Goal: Ask a question: Seek information or help from site administrators or community

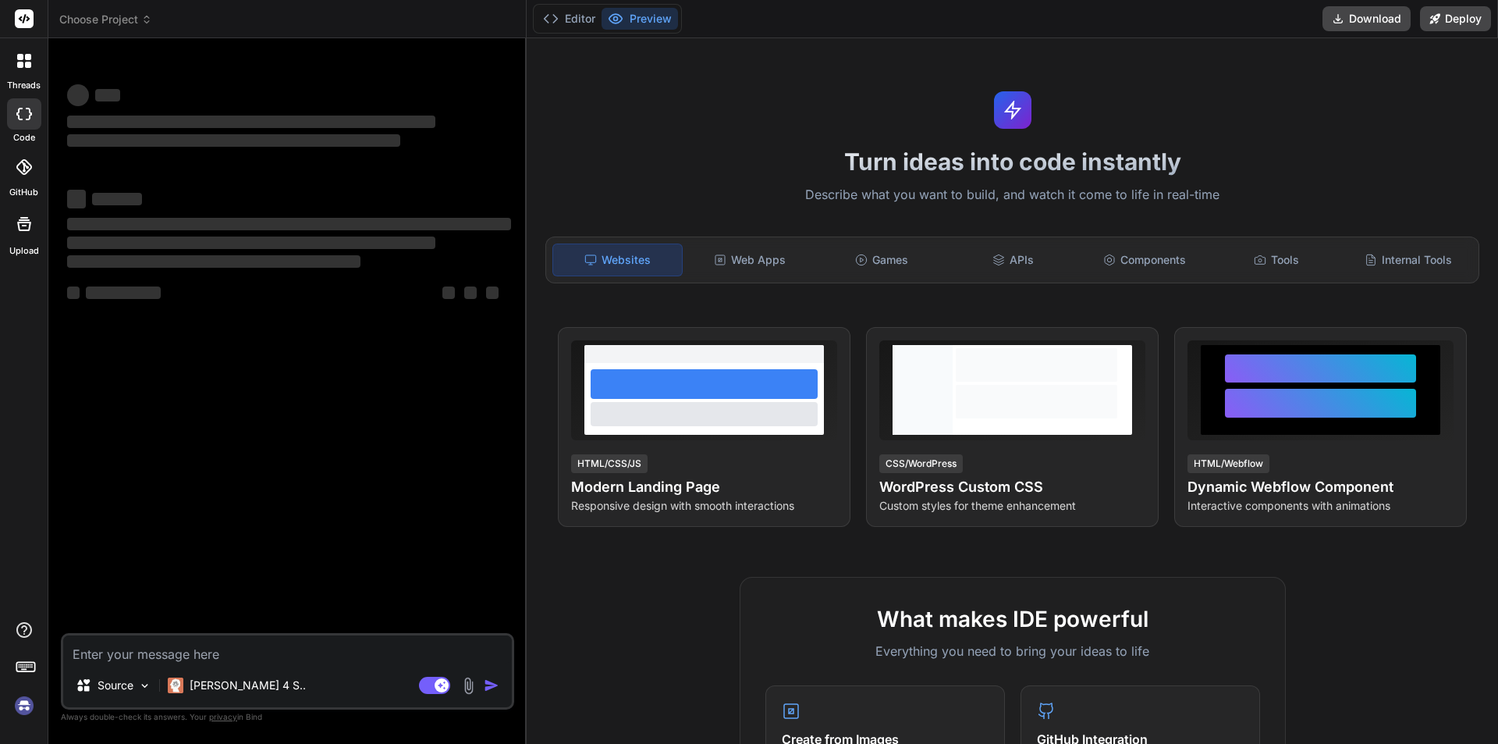
click at [282, 648] on textarea at bounding box center [287, 649] width 449 height 28
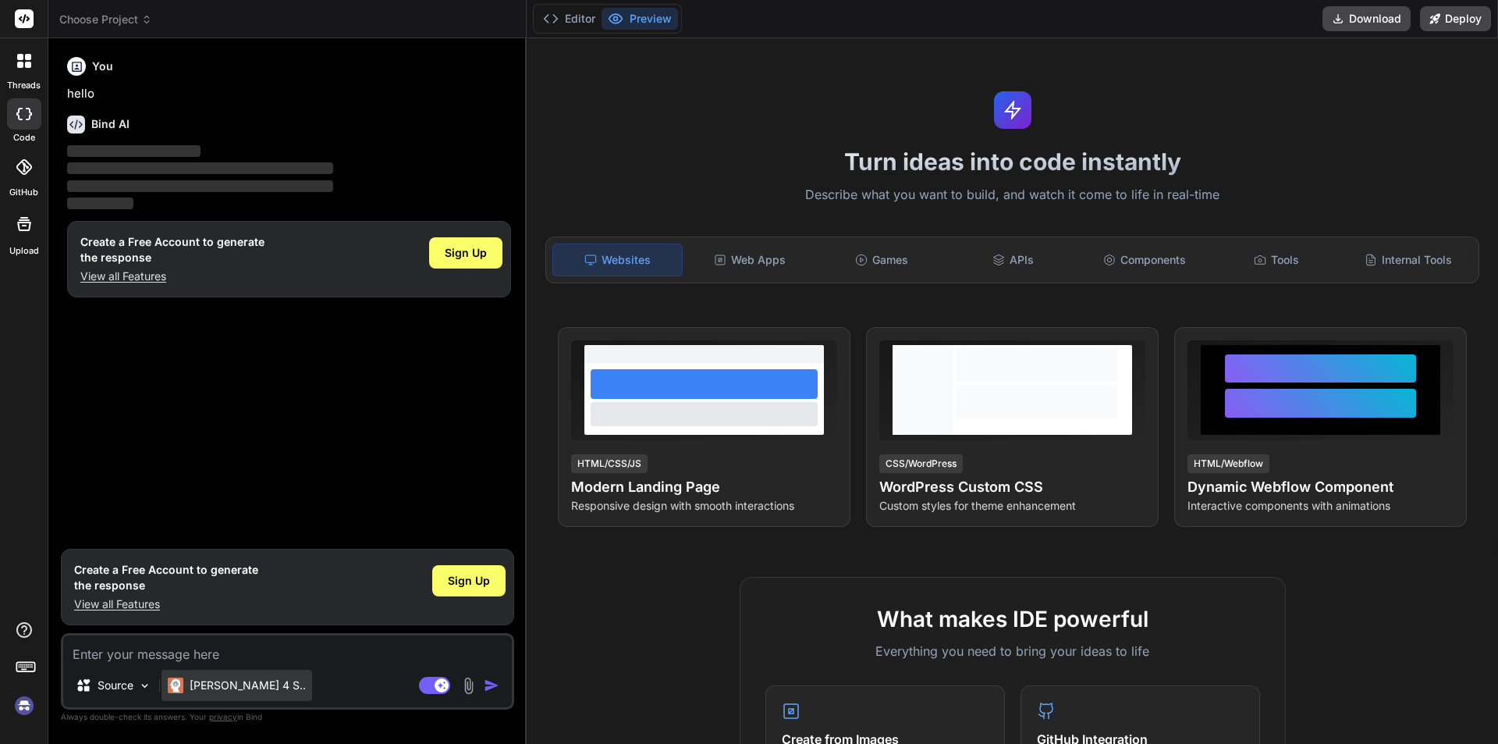
click at [257, 684] on div "[PERSON_NAME] 4 S.." at bounding box center [237, 684] width 151 height 31
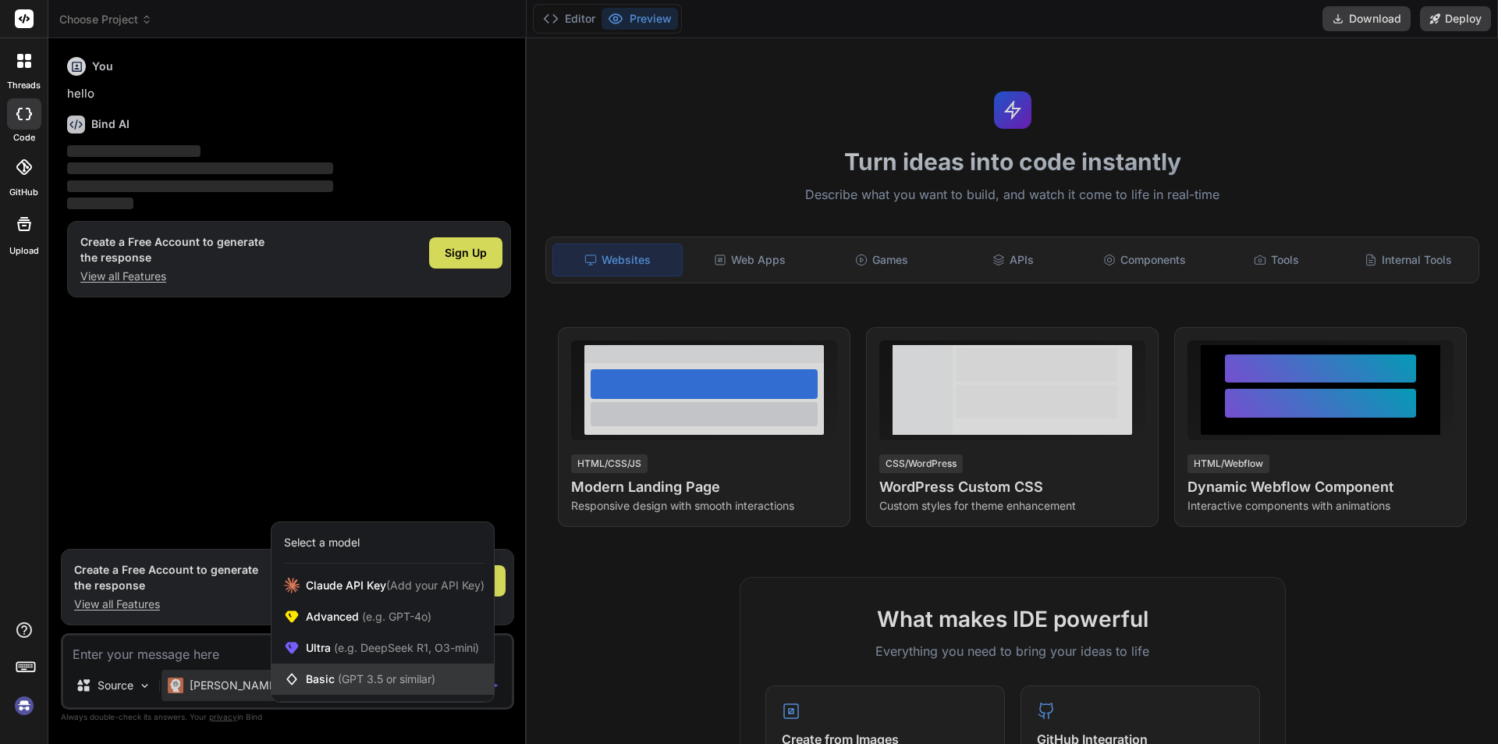
click at [300, 675] on icon at bounding box center [295, 679] width 22 height 16
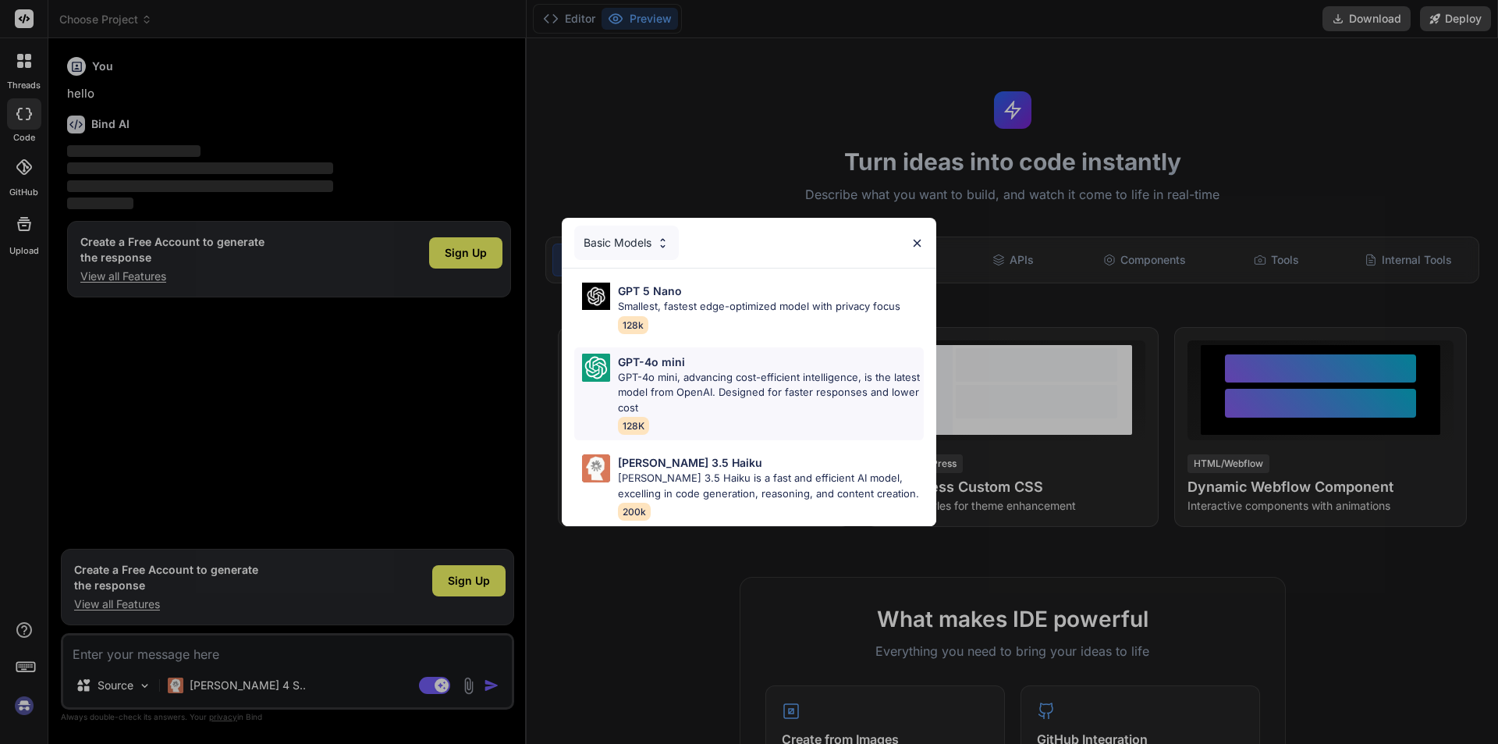
click at [672, 387] on p "GPT-4o mini, advancing cost-efficient intelligence, is the latest model from Op…" at bounding box center [771, 393] width 306 height 46
type textarea "x"
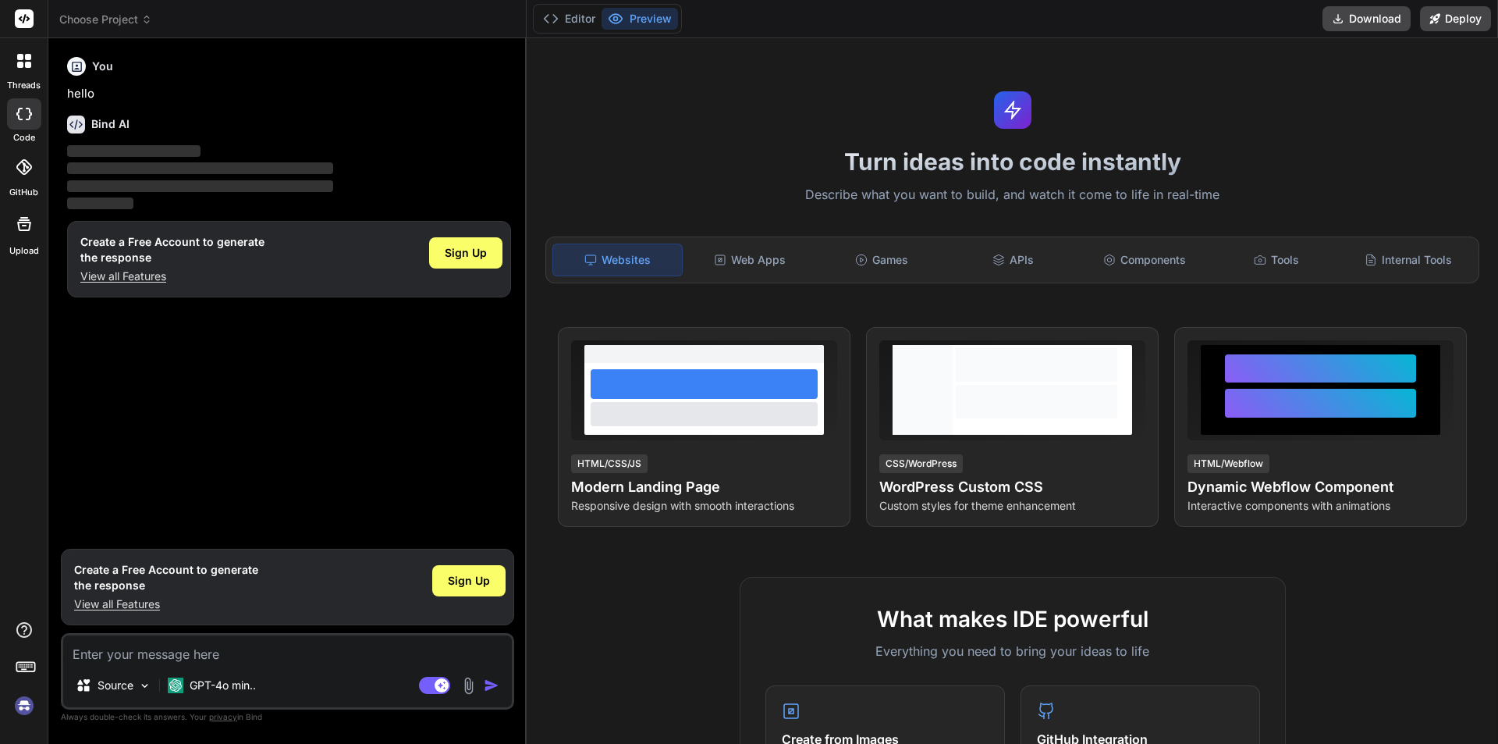
click at [270, 656] on textarea at bounding box center [287, 649] width 449 height 28
paste textarea "TITLE: Connect to Server ------------------------------ Cannot connect to CHETU…"
type textarea "TITLE: Connect to Server ------------------------------ Cannot connect to CHETU…"
type textarea "x"
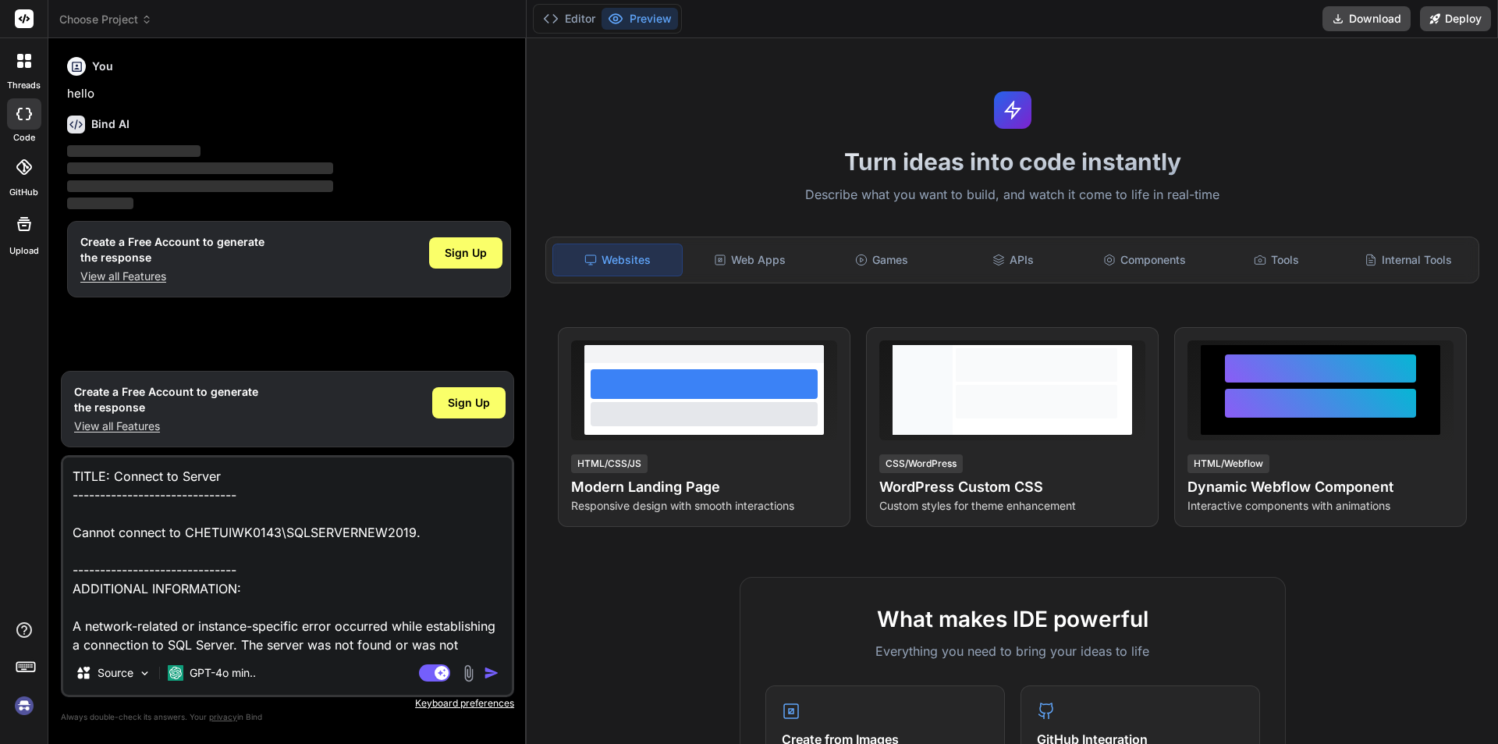
type textarea "TITLE: Connect to Server ------------------------------ Cannot connect to CHETU…"
click at [478, 410] on span "Sign Up" at bounding box center [469, 403] width 42 height 16
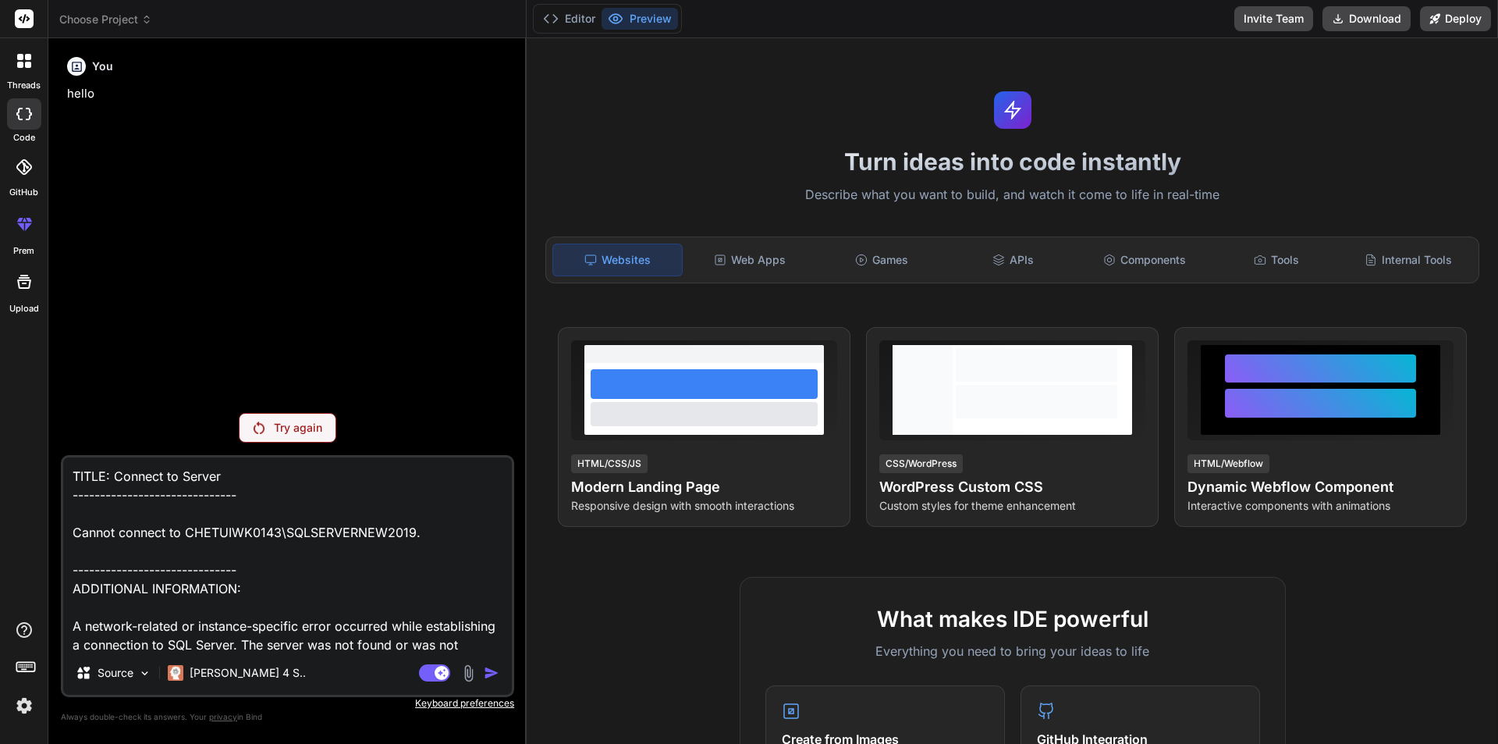
click at [284, 428] on p "Try again" at bounding box center [298, 428] width 48 height 16
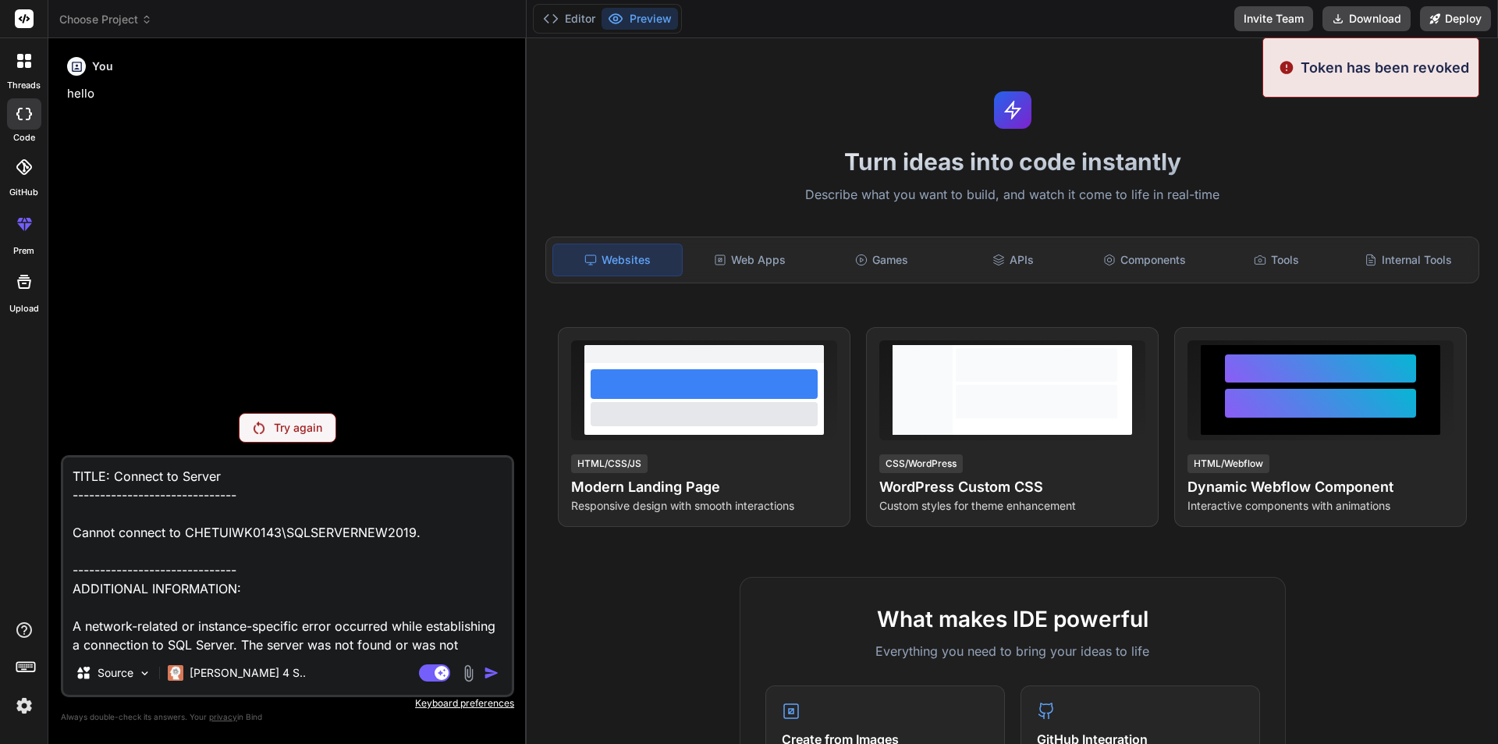
drag, startPoint x: 285, startPoint y: 407, endPoint x: 286, endPoint y: 415, distance: 8.7
click at [286, 411] on div "You hello Try again TITLE: Connect to Server ------------------------------ Can…" at bounding box center [287, 397] width 453 height 692
click at [284, 421] on p "Try again" at bounding box center [298, 428] width 48 height 16
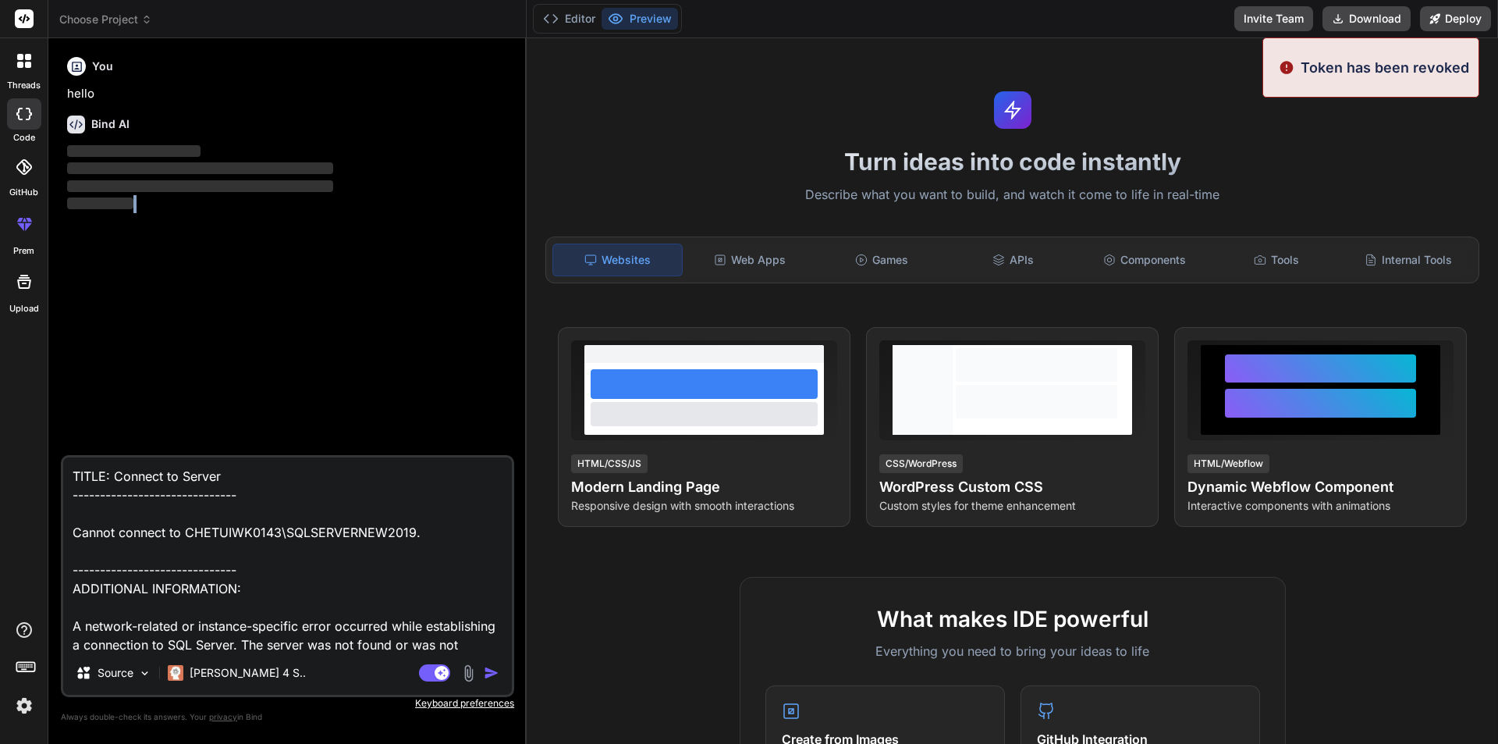
click at [284, 421] on div "You hello Bind AI ‌ ‌ ‌ ‌" at bounding box center [289, 253] width 450 height 404
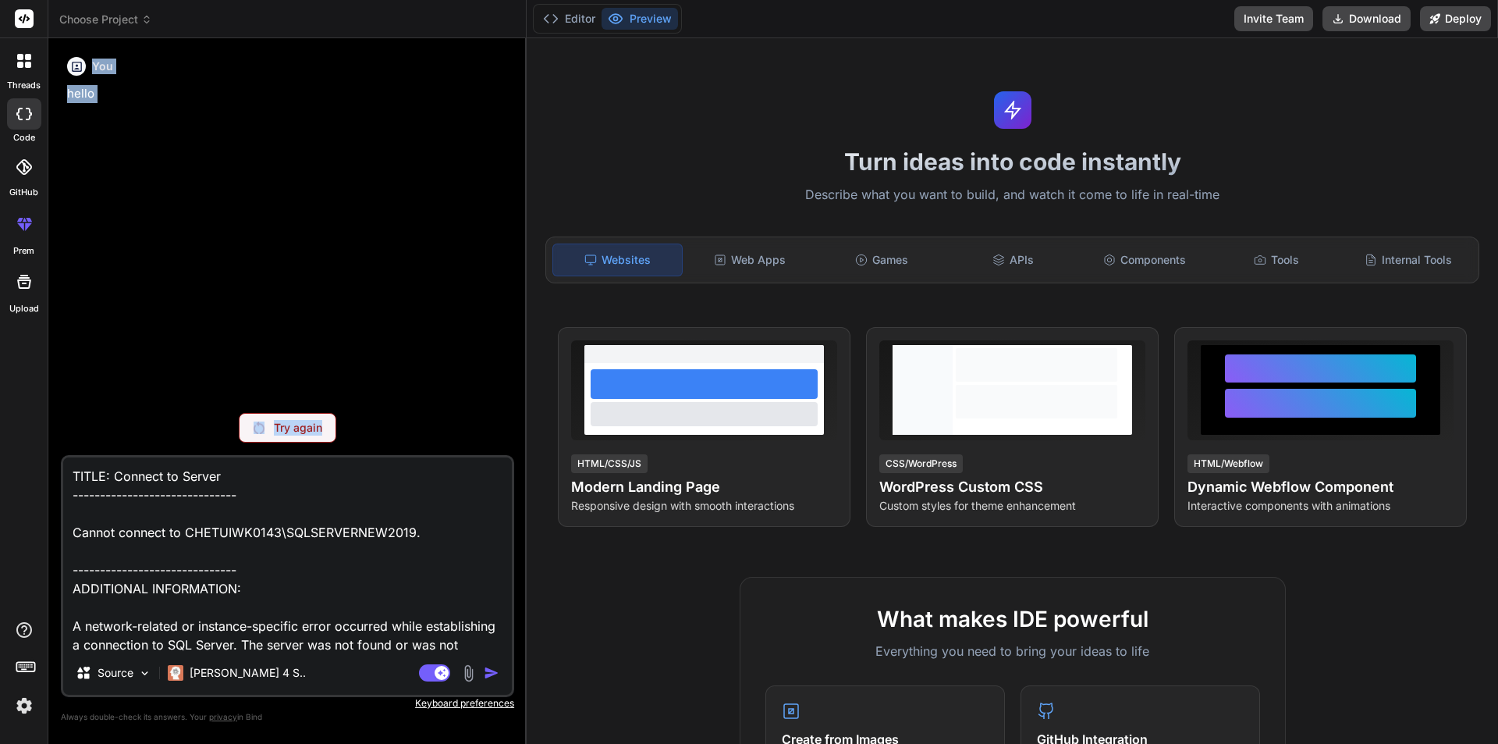
click at [26, 708] on img at bounding box center [24, 705] width 27 height 27
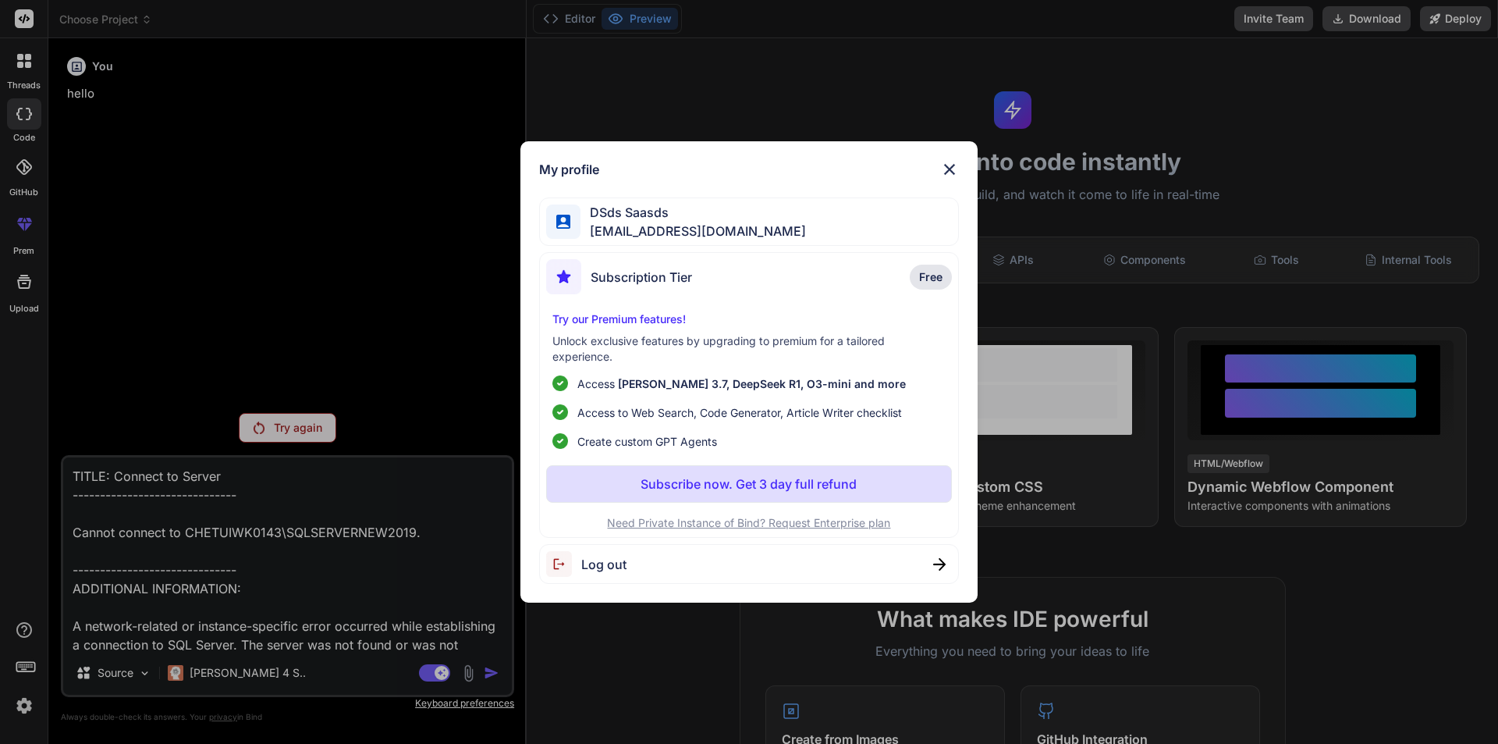
click at [632, 222] on span "[EMAIL_ADDRESS][DOMAIN_NAME]" at bounding box center [693, 231] width 225 height 19
click at [378, 340] on div "My profile DSds Saasds bat64214@aminating.com Subscription Tier Free Try our Pr…" at bounding box center [749, 372] width 1498 height 744
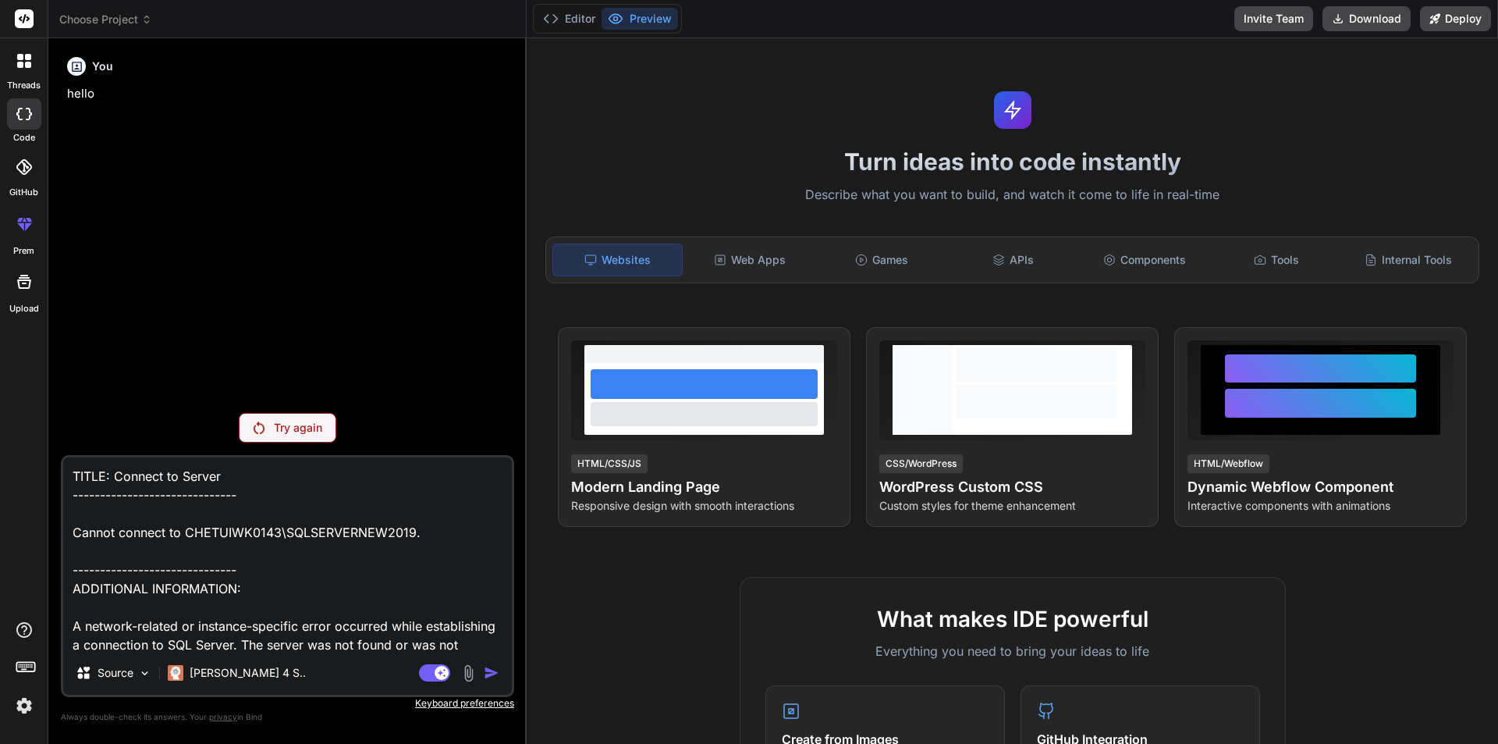
click at [291, 424] on p "Try again" at bounding box center [298, 428] width 48 height 16
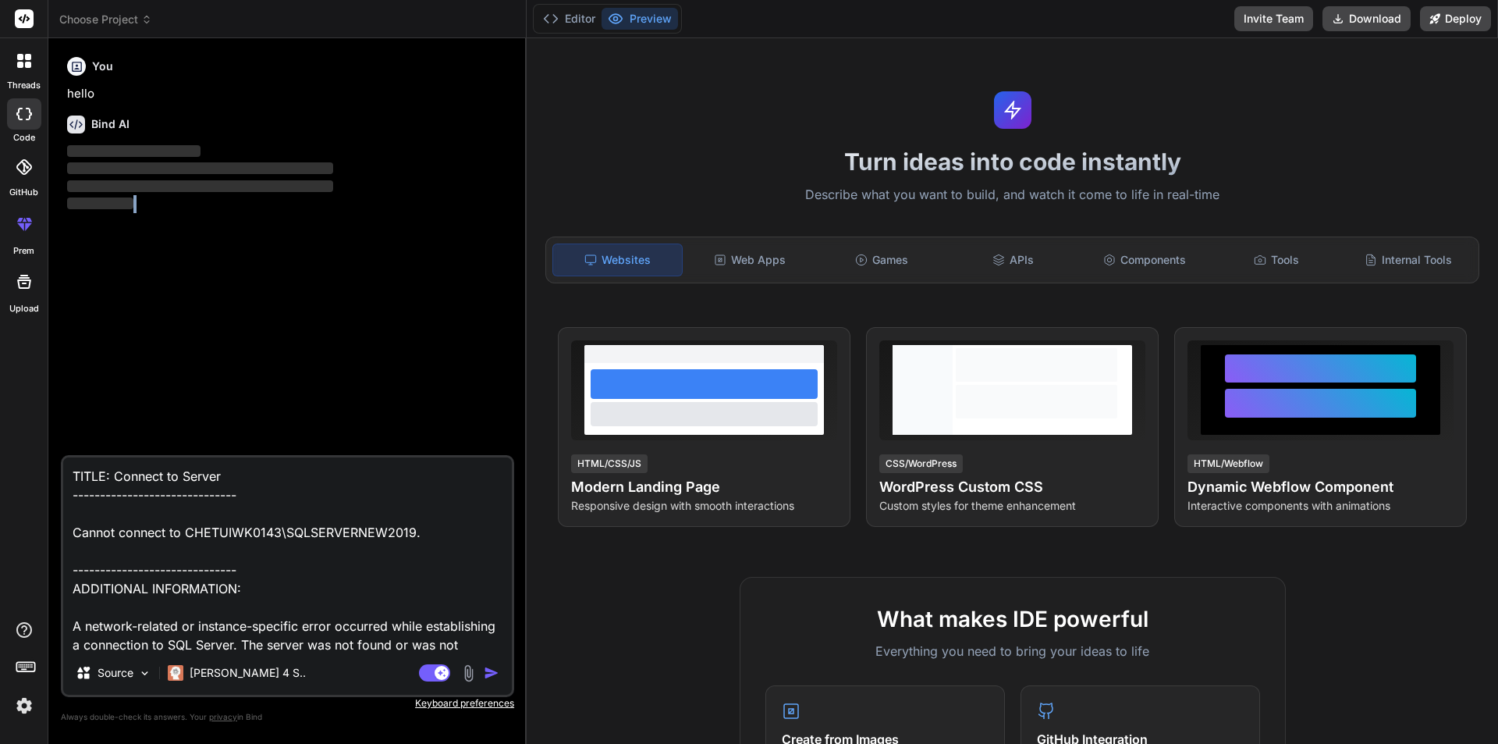
click at [291, 424] on div "You hello Bind AI ‌ ‌ ‌ ‌" at bounding box center [289, 253] width 450 height 404
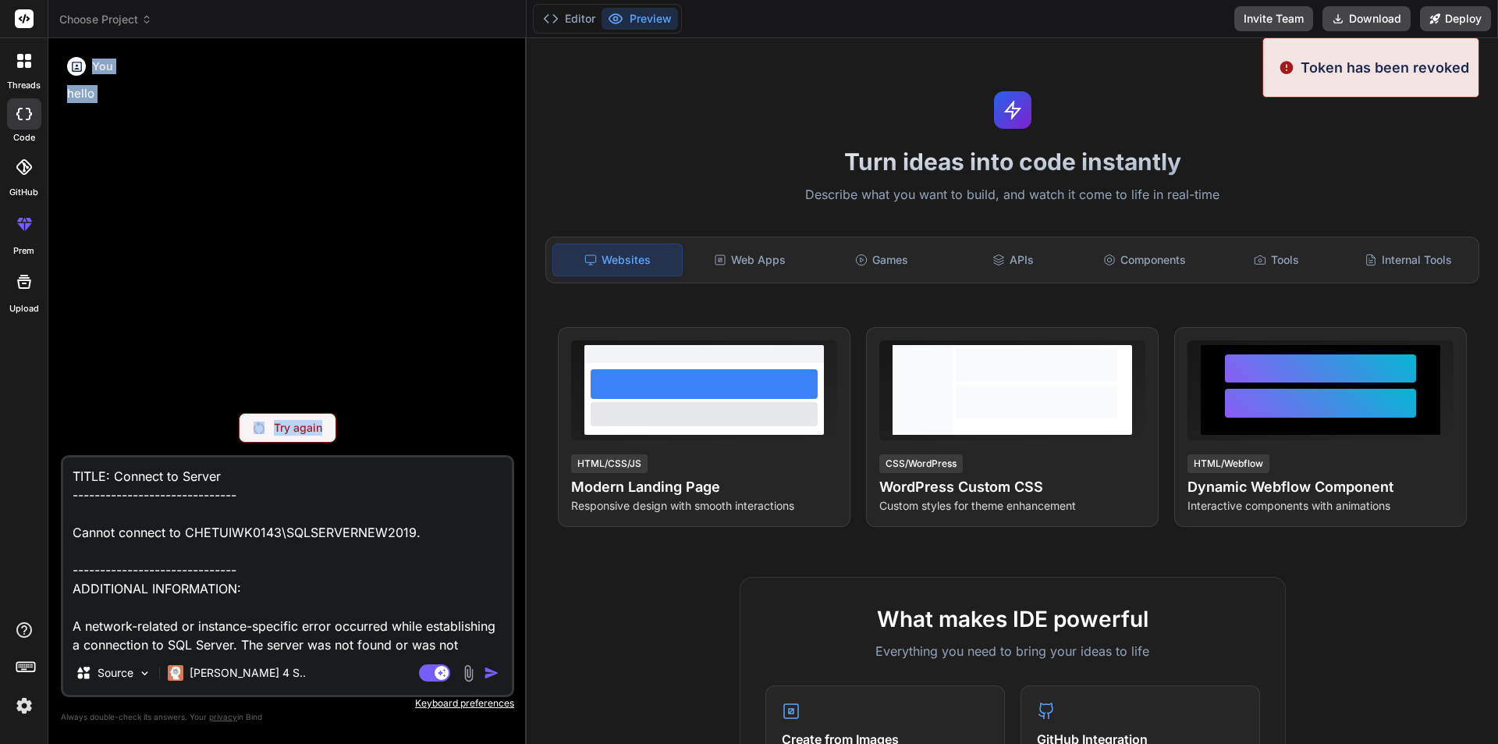
click at [295, 430] on p "Try again" at bounding box center [298, 428] width 48 height 16
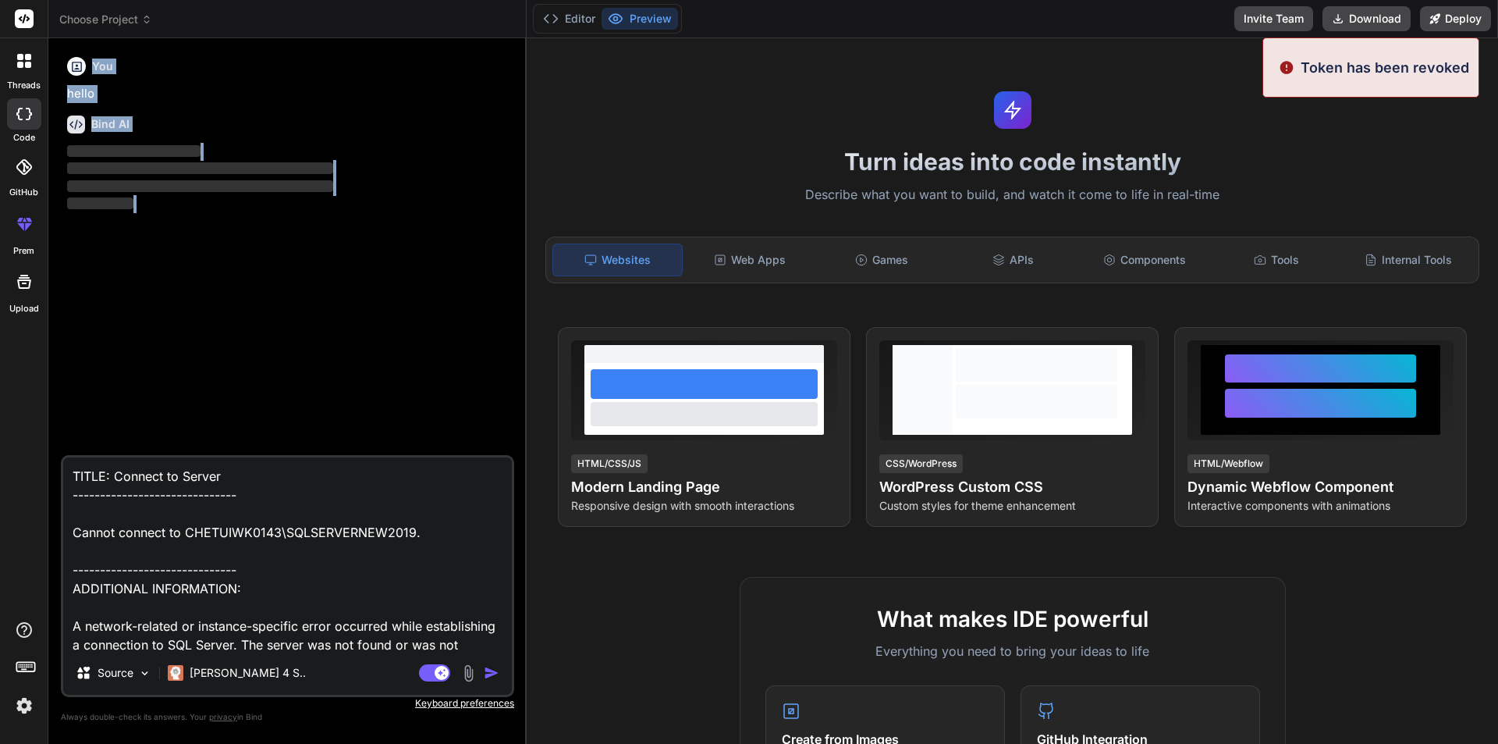
click at [295, 430] on div "You hello Bind AI ‌ ‌ ‌ ‌" at bounding box center [289, 253] width 450 height 404
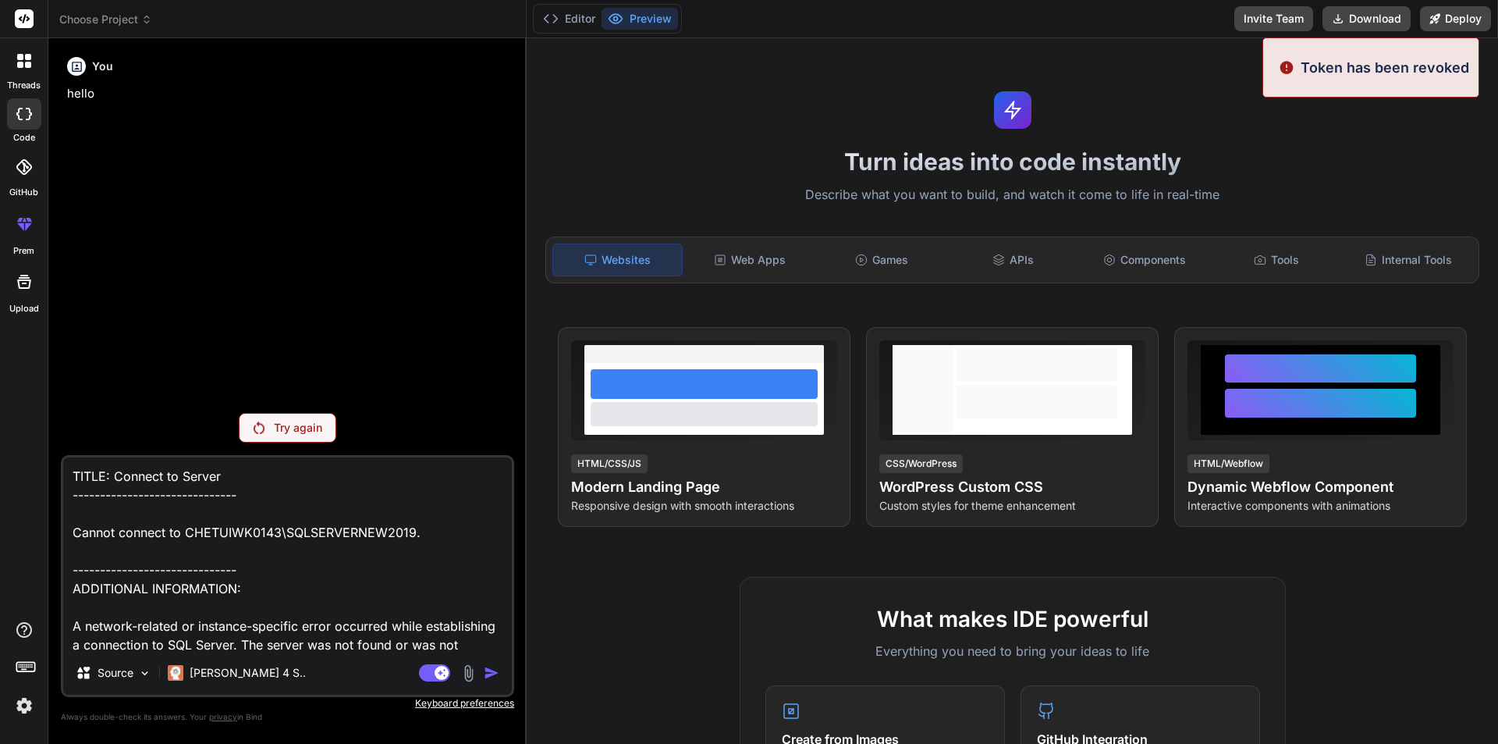
click at [73, 57] on div at bounding box center [76, 66] width 19 height 19
click at [76, 62] on icon at bounding box center [77, 67] width 10 height 10
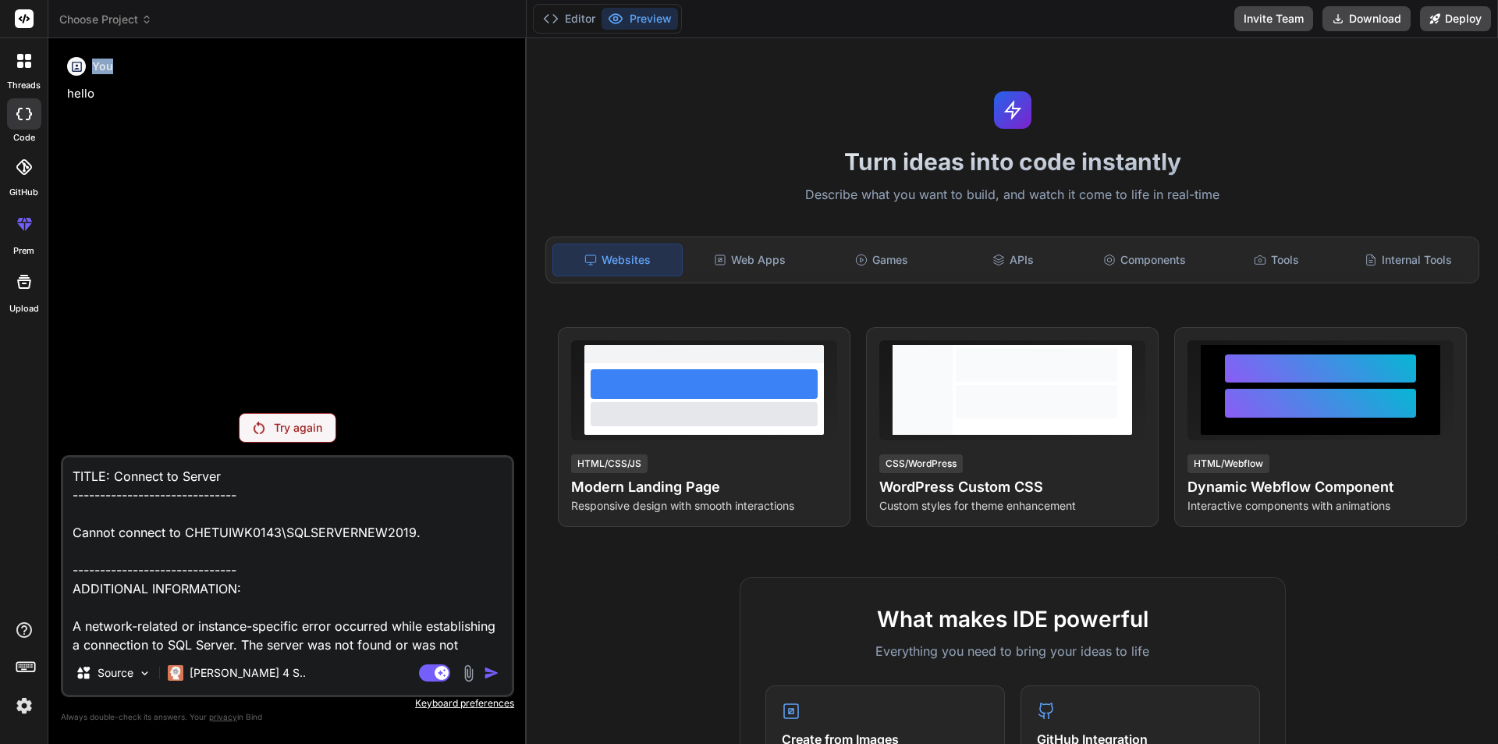
click at [76, 62] on icon at bounding box center [77, 67] width 10 height 10
click at [21, 709] on img at bounding box center [24, 705] width 27 height 27
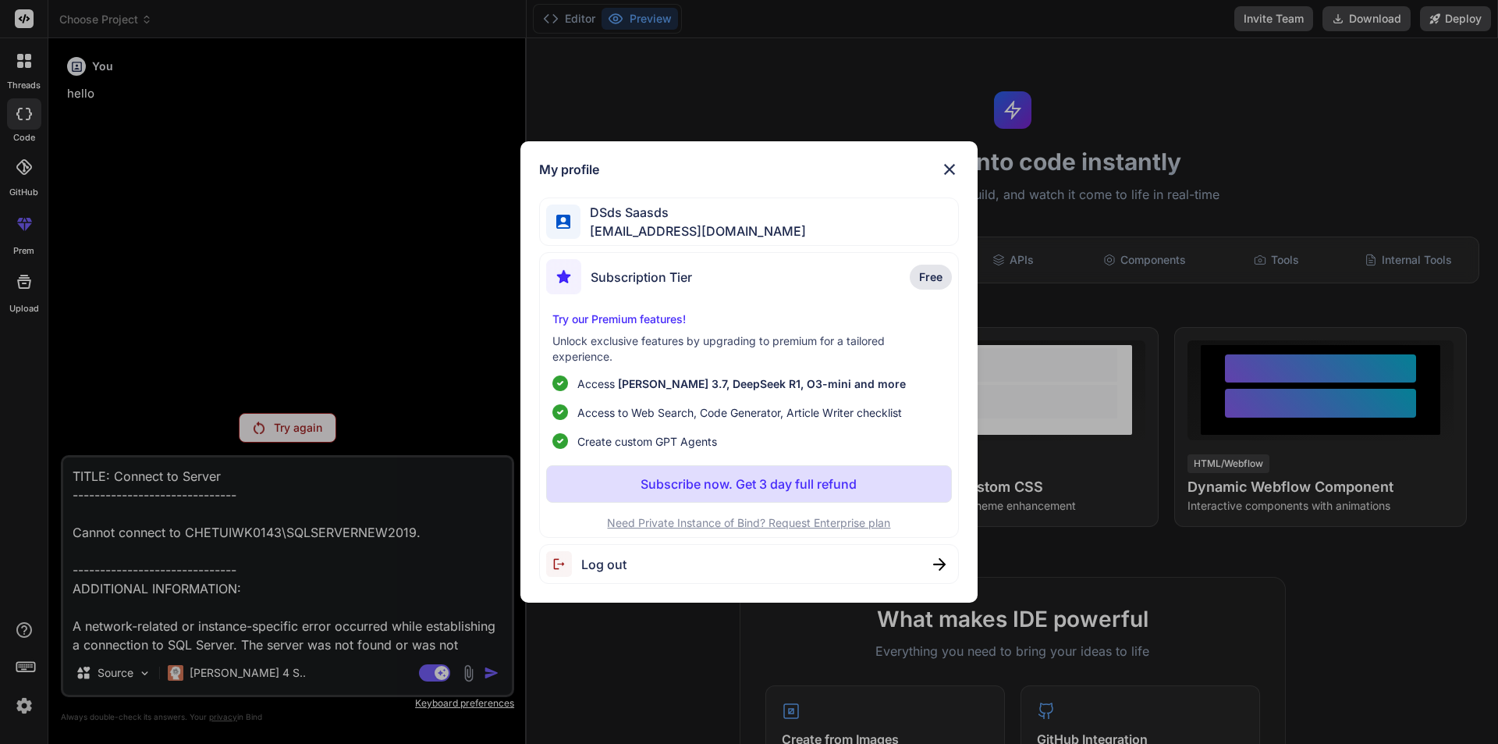
click at [293, 237] on div "My profile DSds Saasds bat64214@aminating.com Subscription Tier Free Try our Pr…" at bounding box center [749, 372] width 1498 height 744
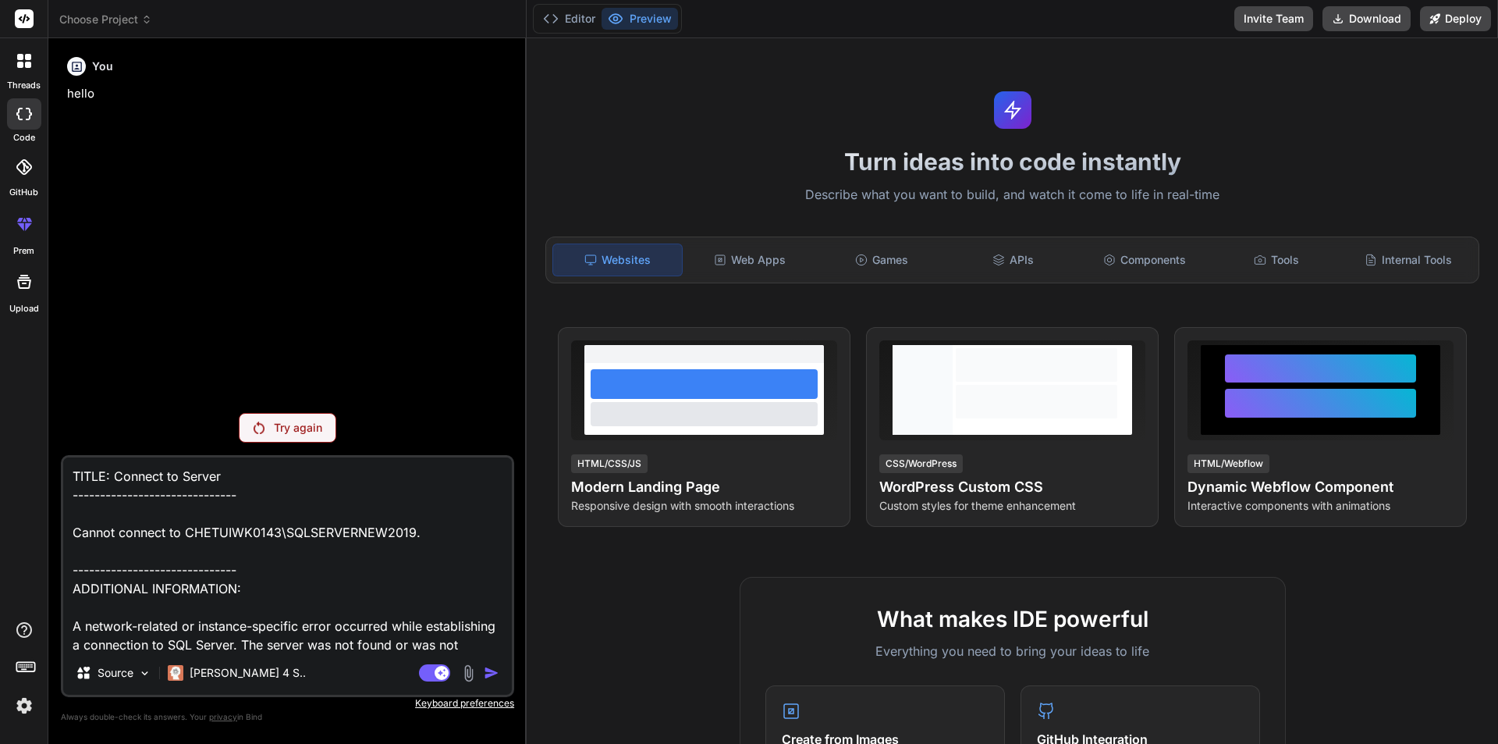
click at [282, 428] on p "Try again" at bounding box center [298, 428] width 48 height 16
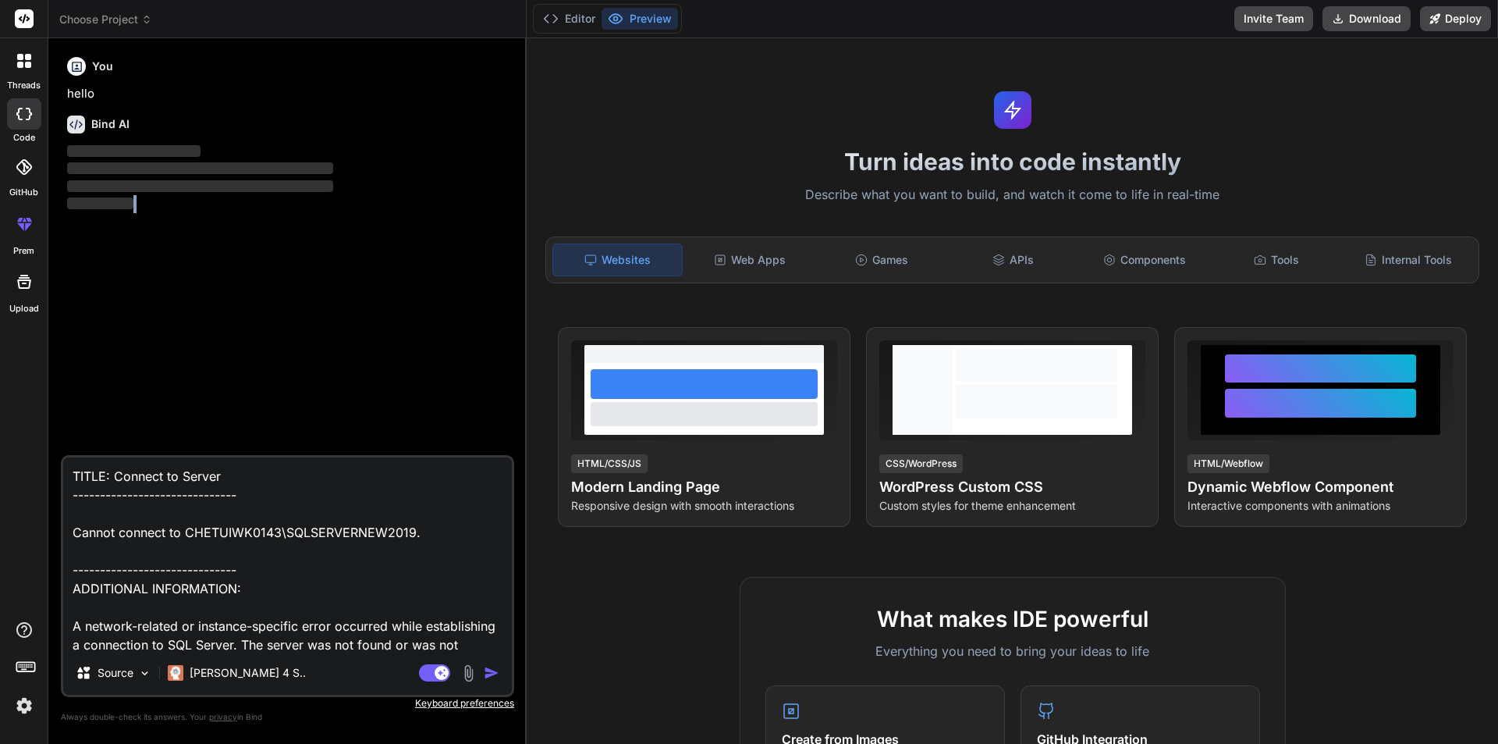
click at [284, 427] on div "You hello Bind AI ‌ ‌ ‌ ‌" at bounding box center [289, 253] width 450 height 404
type textarea "x"
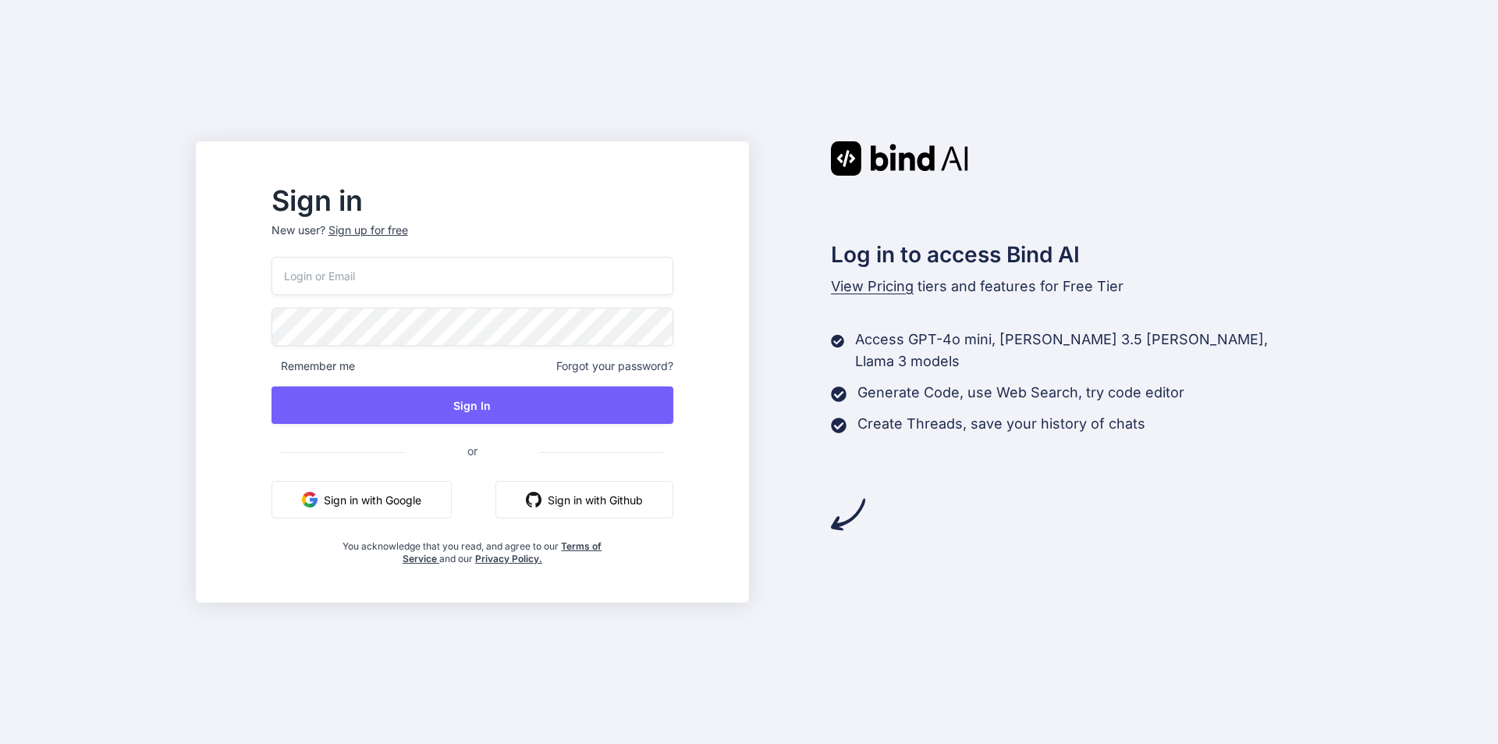
click at [500, 286] on input "email" at bounding box center [473, 276] width 402 height 38
paste input "bat64214@aminating.com"
type input "bat64214@aminating.com"
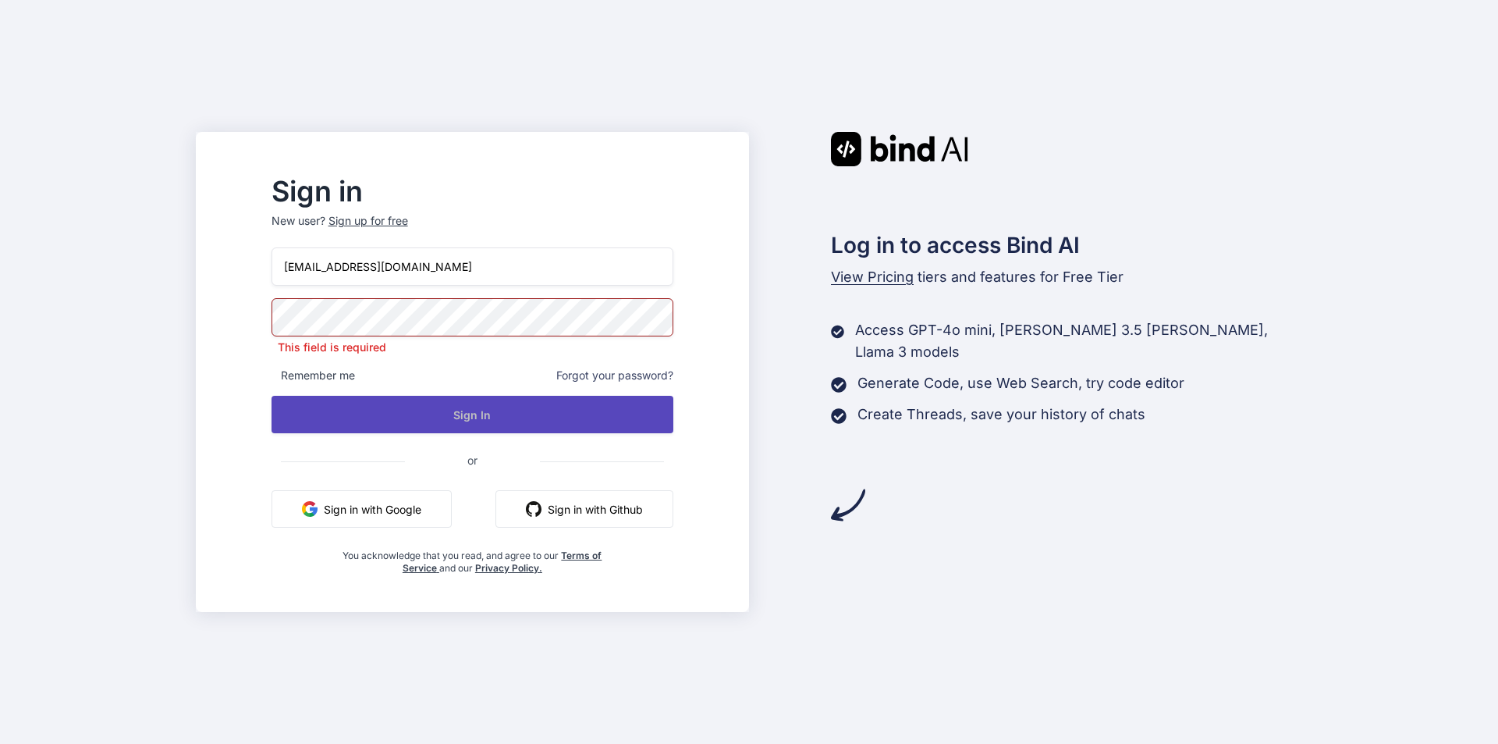
click at [423, 424] on div "bat64214@aminating.com This field is required Remember me Forgot your password?…" at bounding box center [473, 410] width 402 height 327
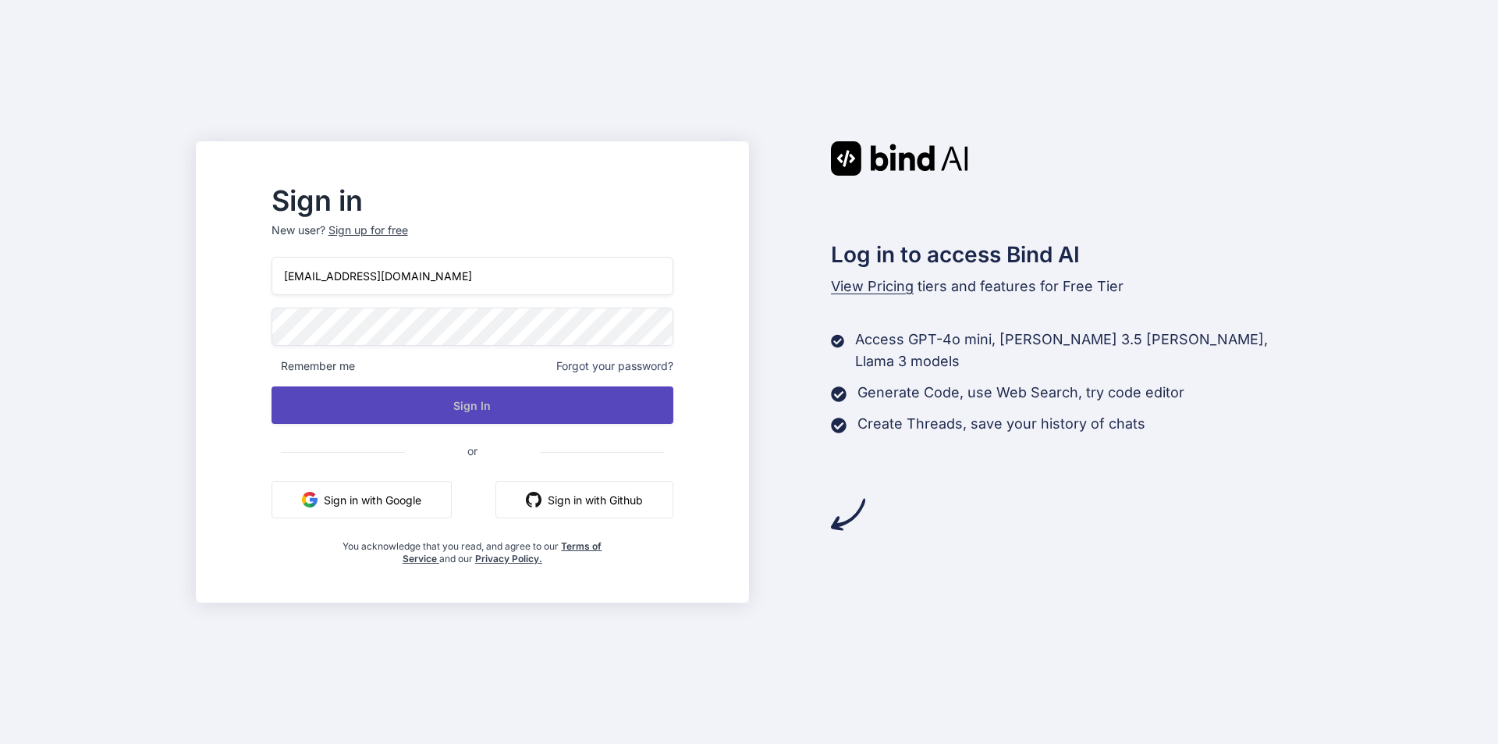
click at [510, 417] on button "Sign In" at bounding box center [473, 404] width 402 height 37
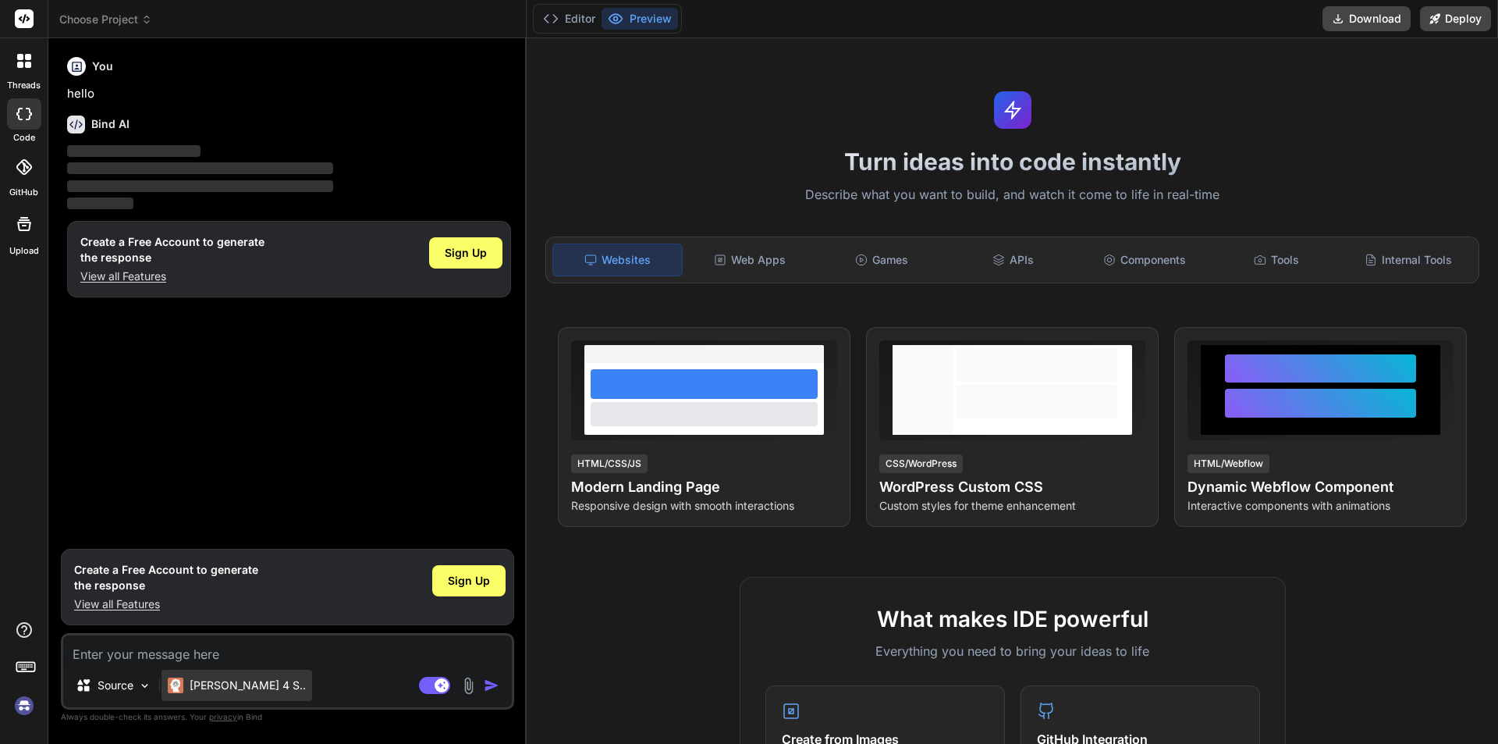
click at [243, 687] on p "[PERSON_NAME] 4 S.." at bounding box center [248, 685] width 116 height 16
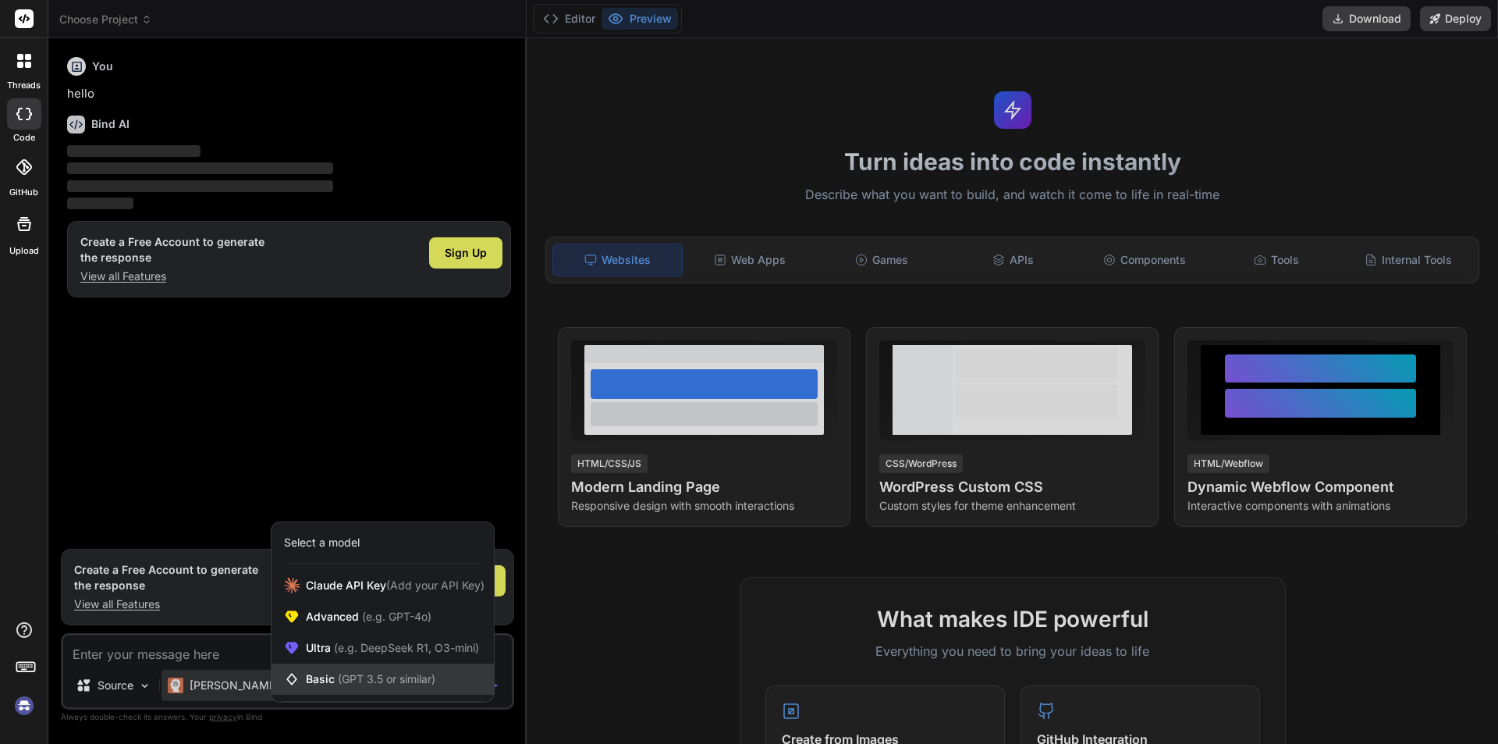
click at [358, 682] on span "(GPT 3.5 or similar)" at bounding box center [387, 678] width 98 height 13
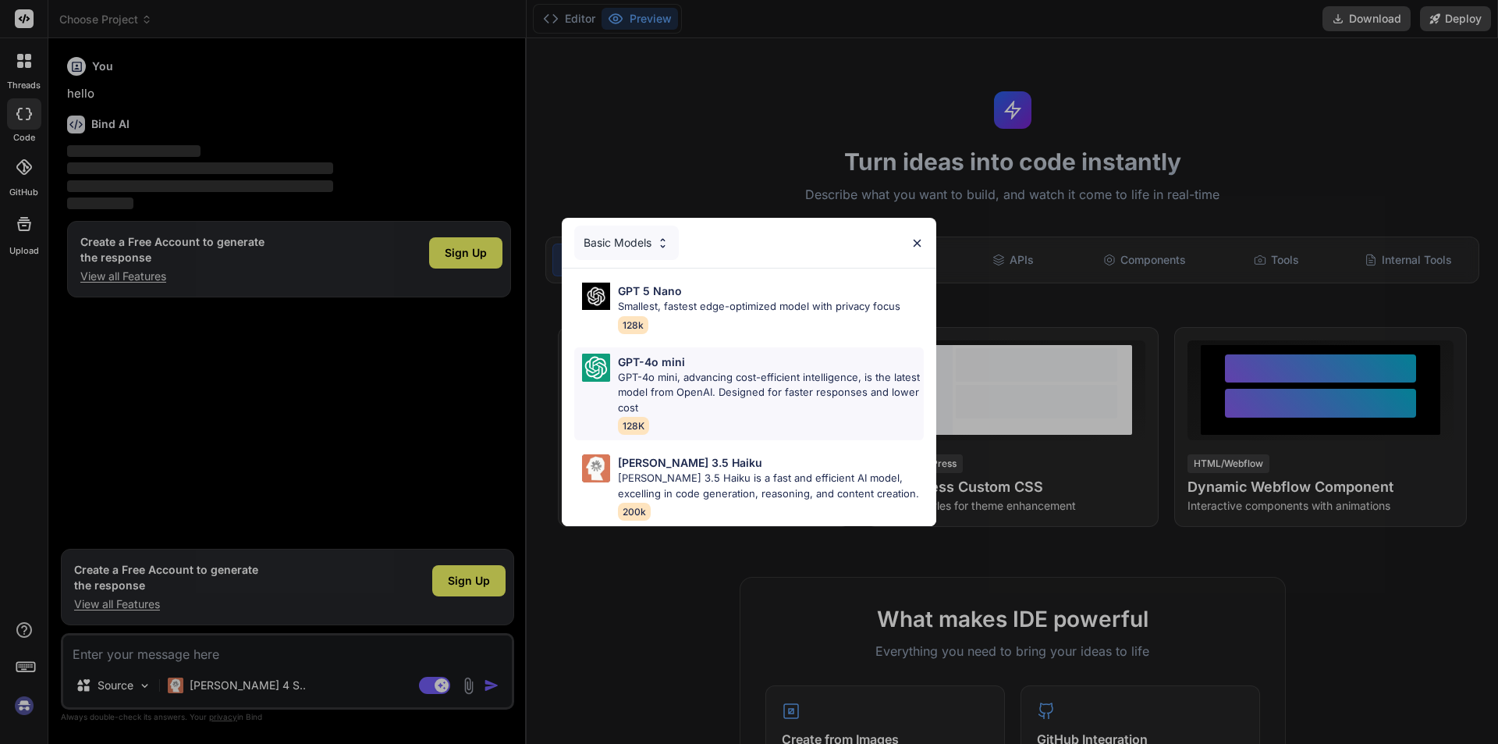
click at [674, 382] on p "GPT-4o mini, advancing cost-efficient intelligence, is the latest model from Op…" at bounding box center [771, 393] width 306 height 46
type textarea "x"
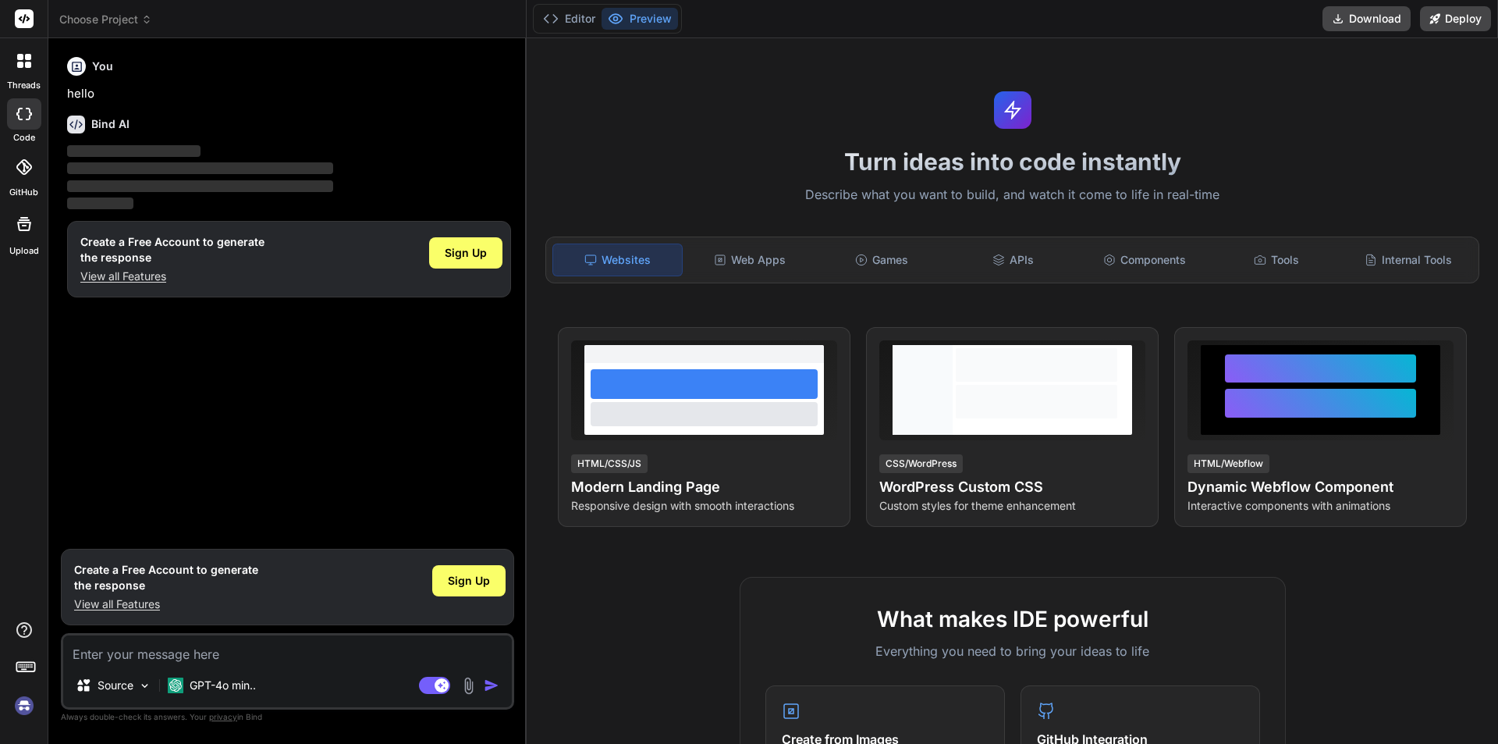
click at [371, 656] on textarea at bounding box center [287, 649] width 449 height 28
paste textarea "Abcd@1234"
type textarea "Abcd@1234"
type textarea "x"
type textarea "Abcd@123"
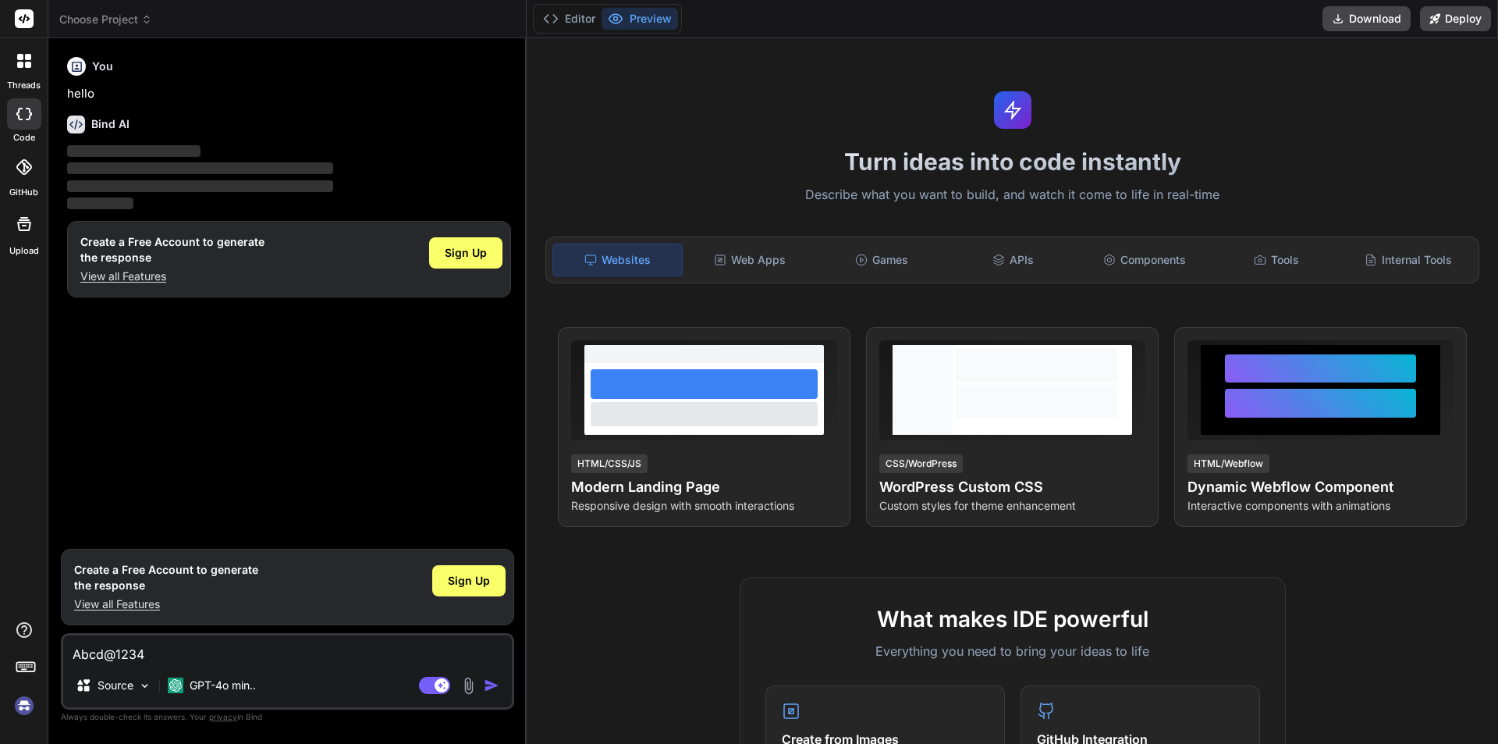
type textarea "x"
type textarea "Abcd@12"
type textarea "x"
type textarea "Abcd@1"
type textarea "x"
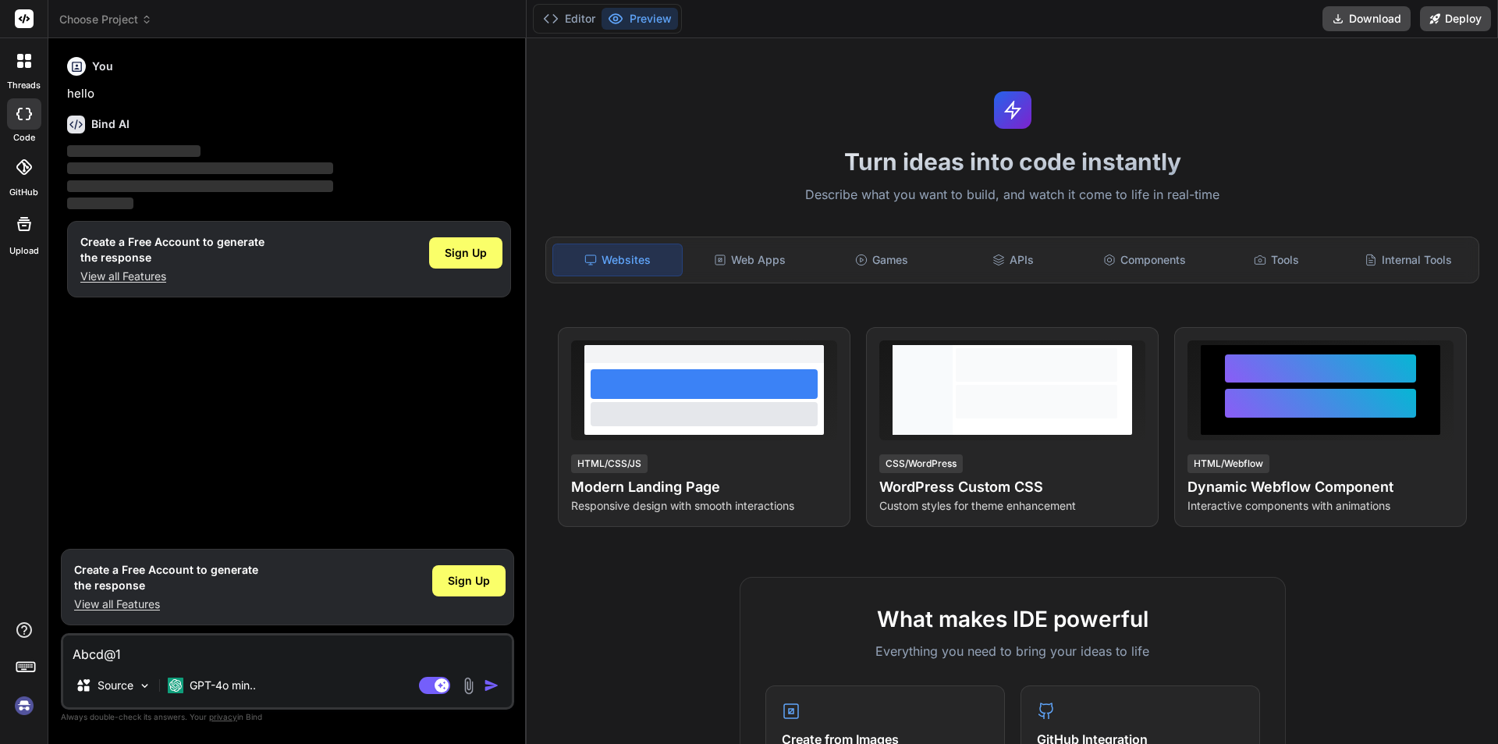
type textarea "Abcd@"
type textarea "x"
type textarea "Abcd"
type textarea "x"
type textarea "Abc"
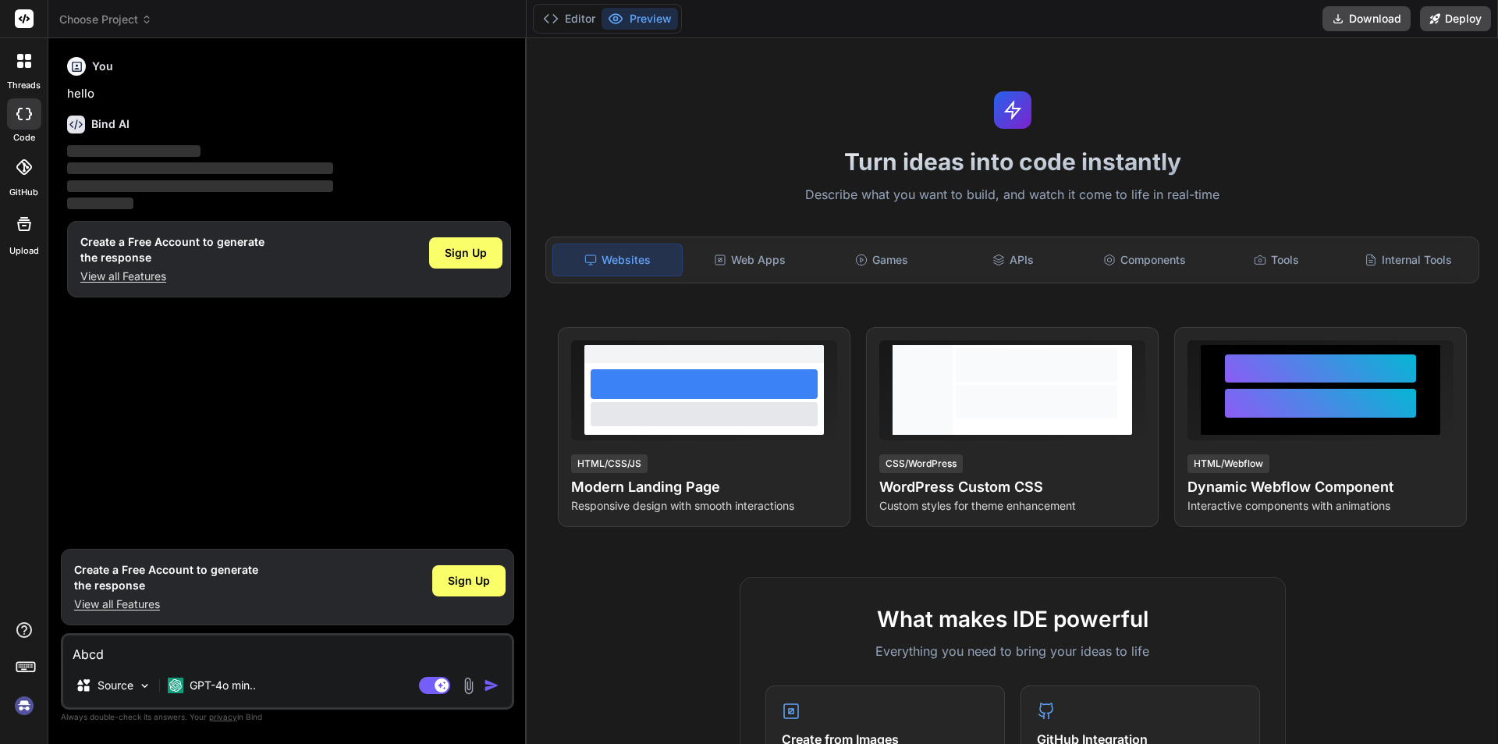
type textarea "x"
type textarea "Ab"
type textarea "x"
type textarea "A"
type textarea "x"
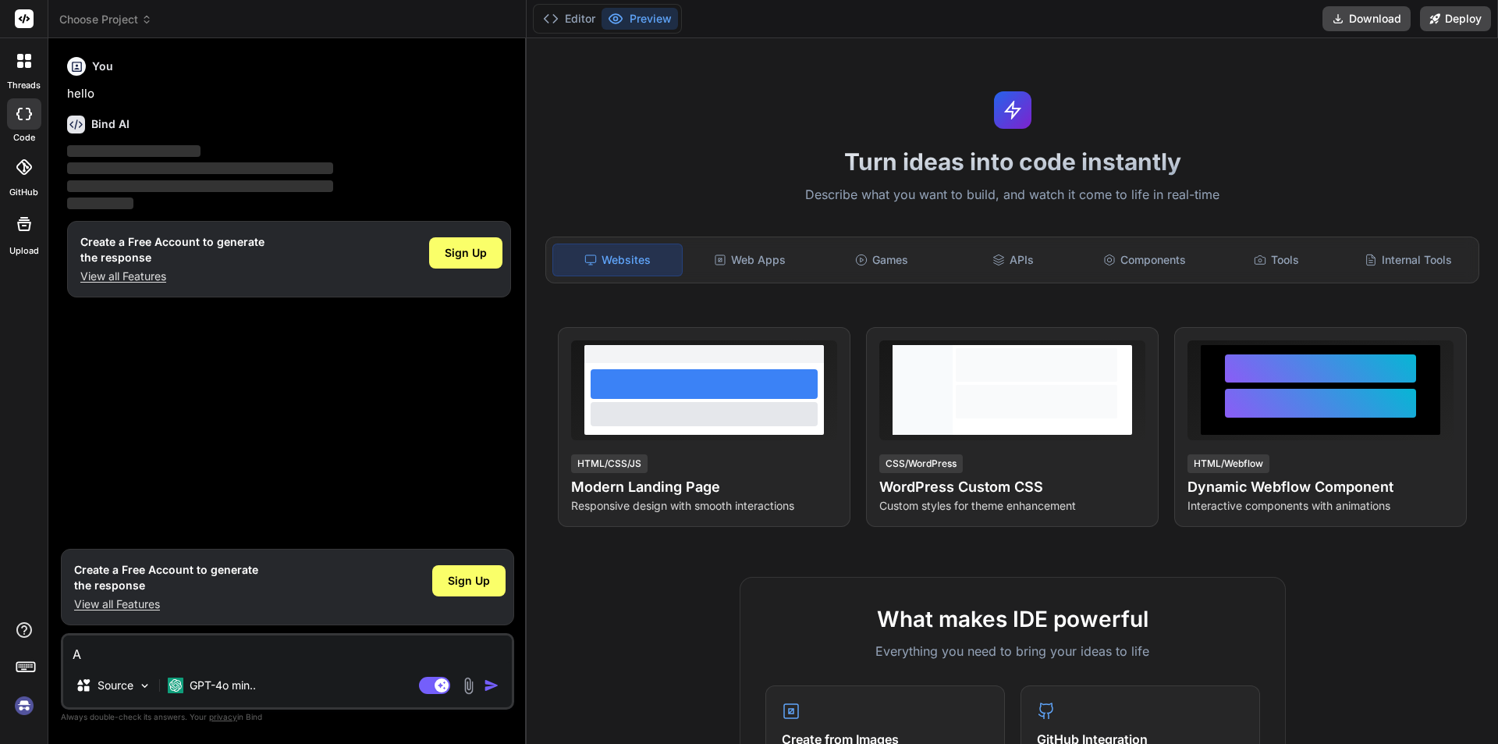
type textarea "x"
click at [269, 652] on textarea at bounding box center [287, 649] width 449 height 28
type textarea "h"
type textarea "x"
type textarea "hi"
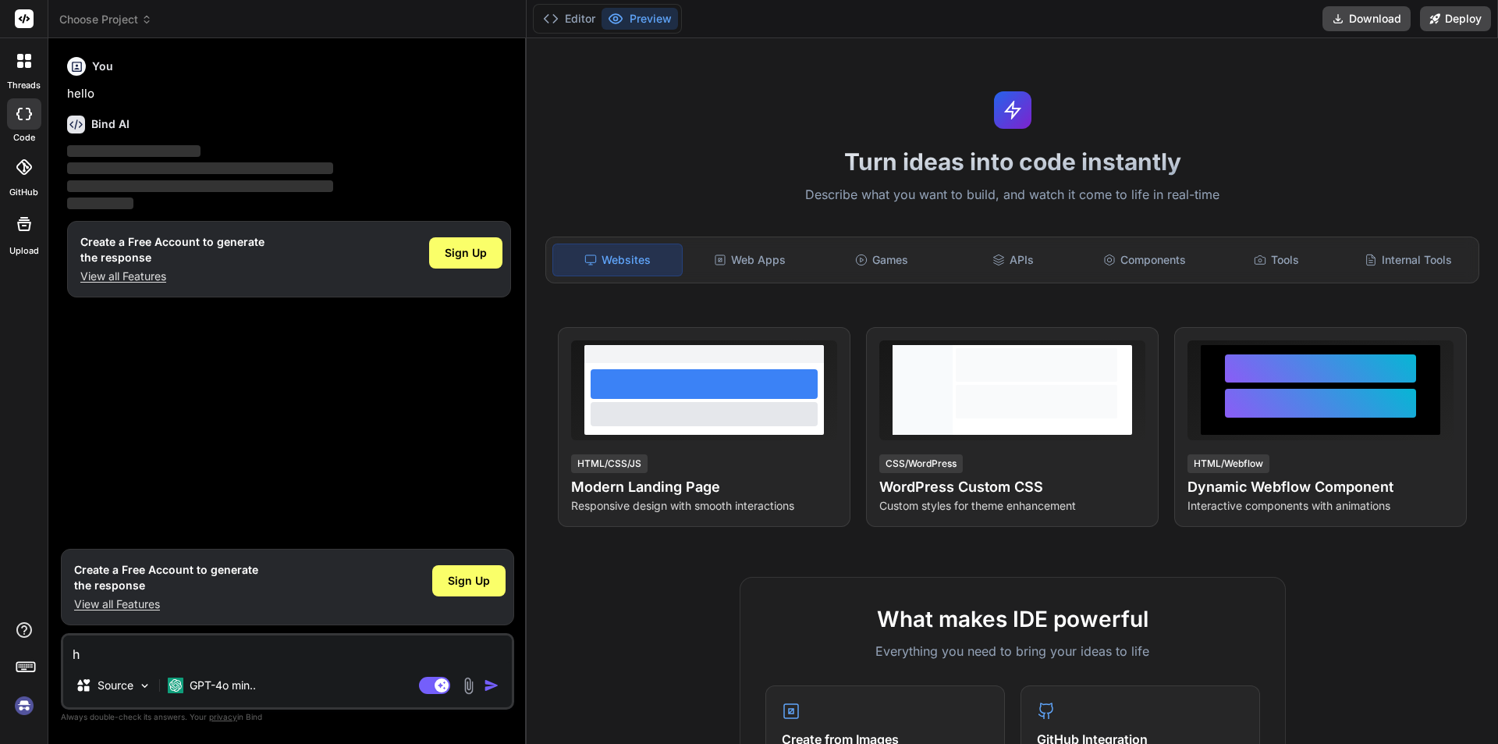
type textarea "x"
type textarea "hi"
click at [495, 687] on img "button" at bounding box center [492, 685] width 16 height 16
click at [492, 687] on img "button" at bounding box center [492, 685] width 16 height 16
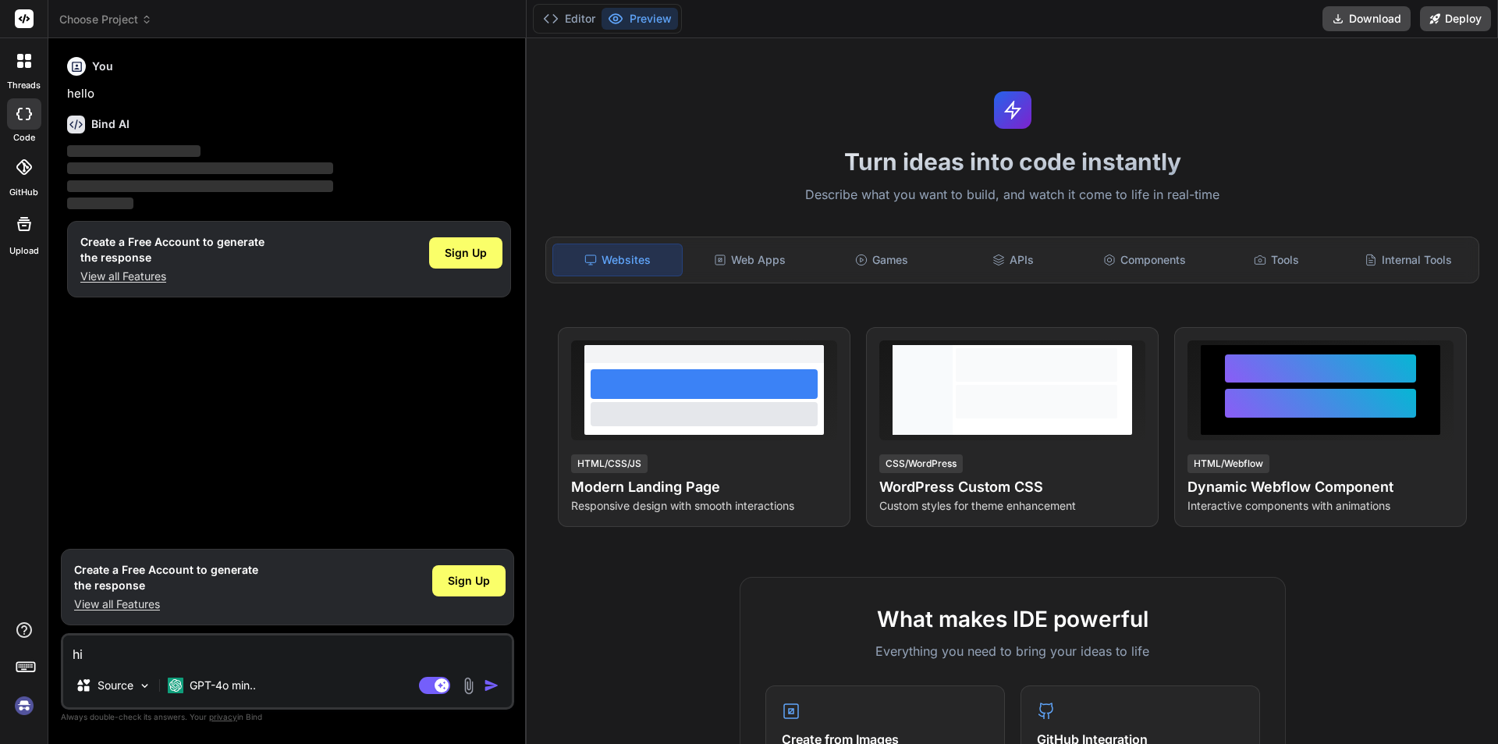
click at [492, 687] on img "button" at bounding box center [492, 685] width 16 height 16
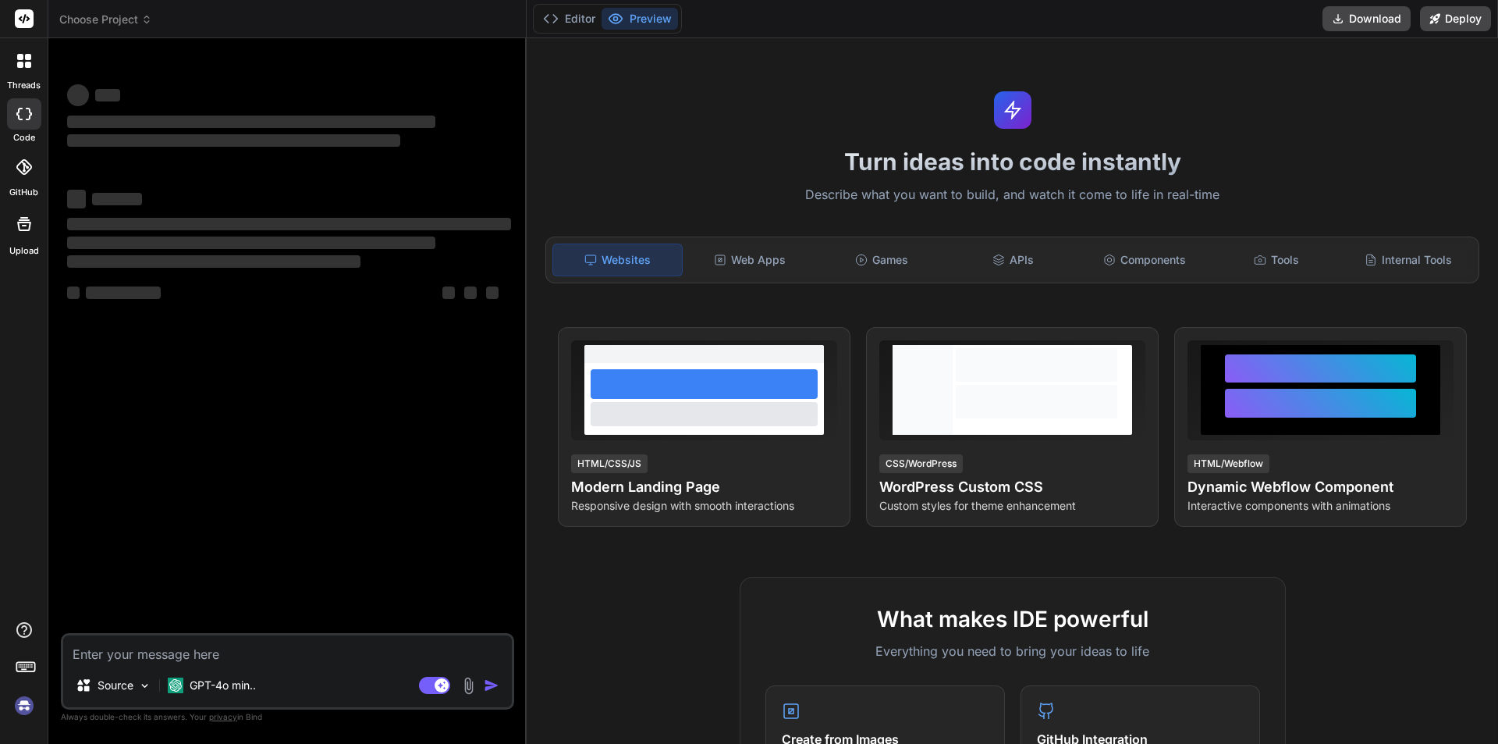
type textarea "x"
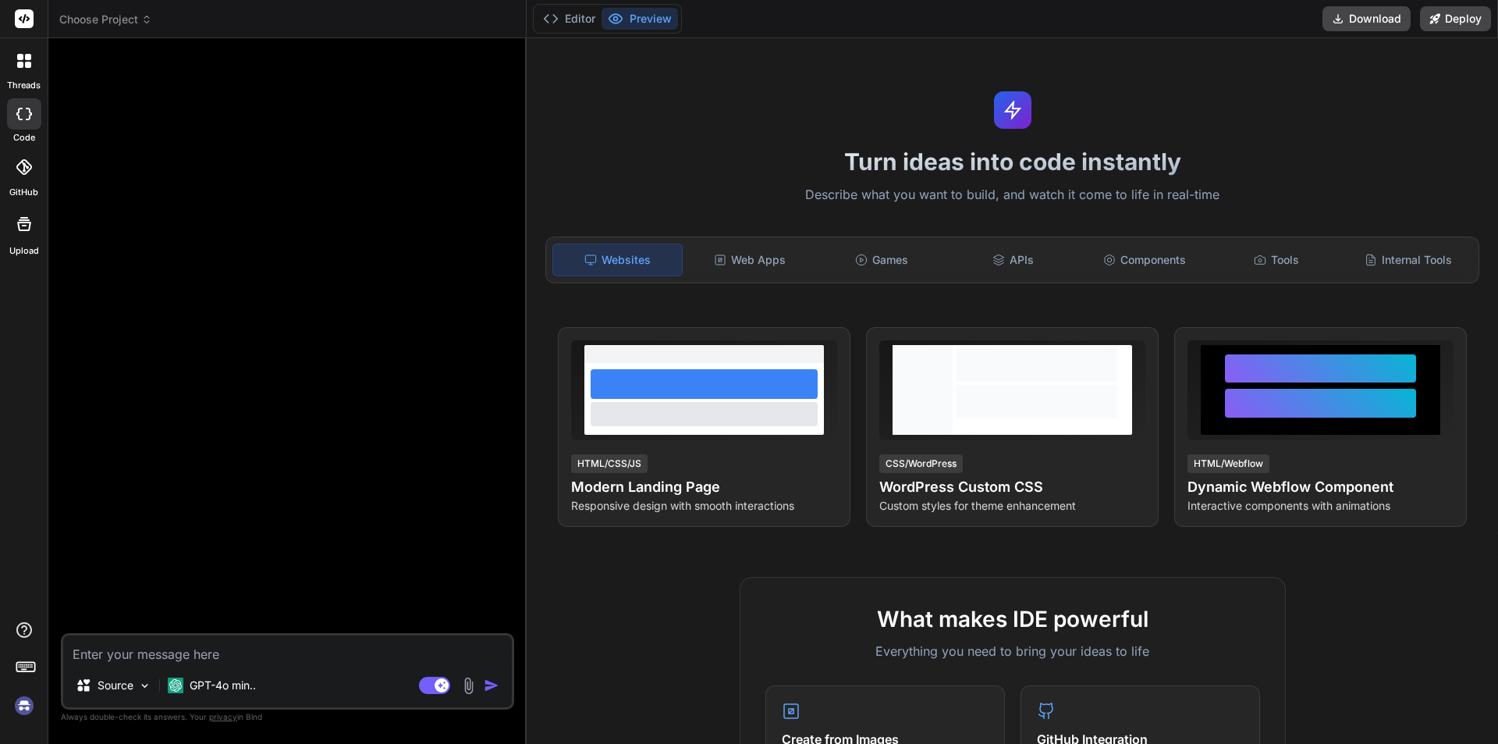
click at [264, 655] on textarea at bounding box center [287, 649] width 449 height 28
type textarea "h"
type textarea "x"
type textarea "hi"
type textarea "x"
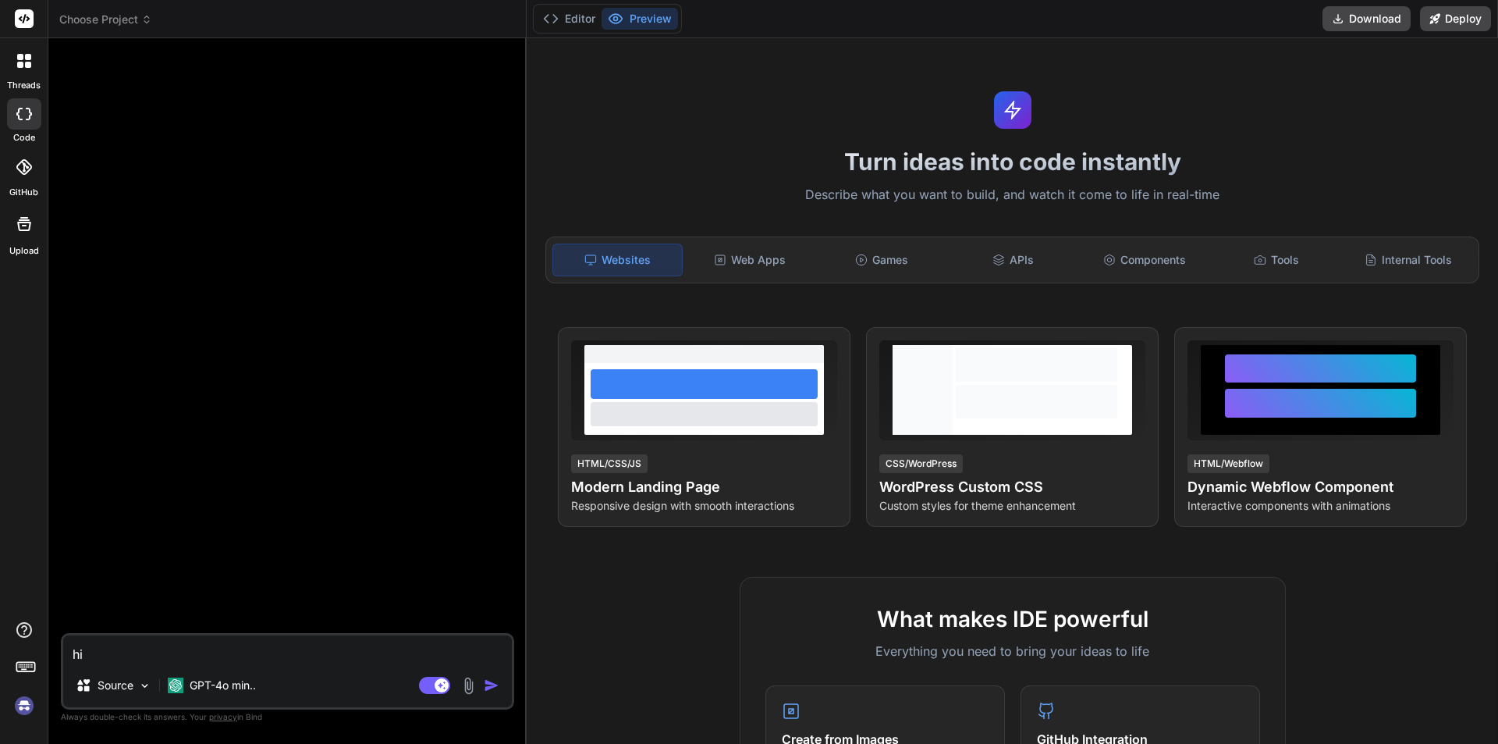
type textarea "hi"
click at [488, 685] on img "button" at bounding box center [492, 685] width 16 height 16
type textarea "x"
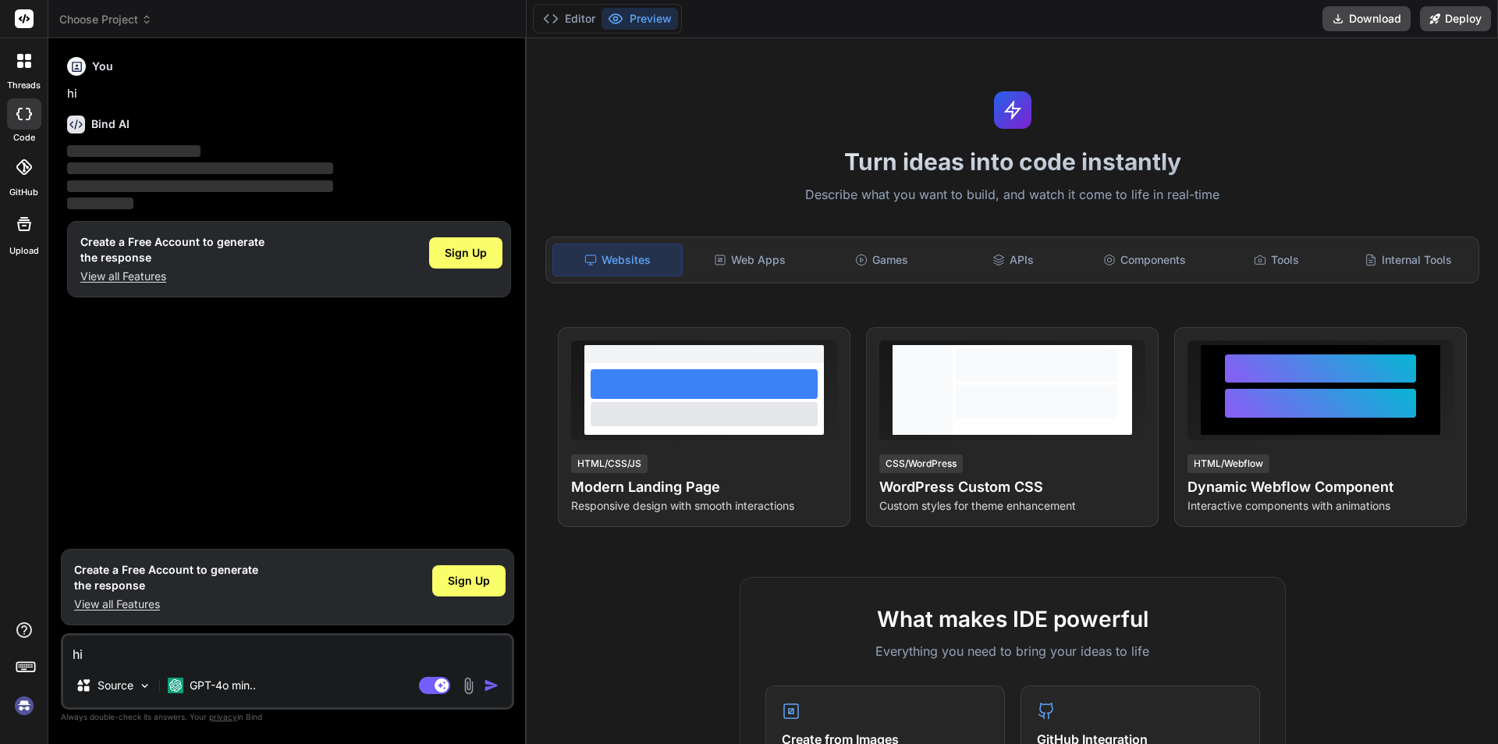
click at [197, 635] on textarea "hi" at bounding box center [287, 649] width 449 height 28
click at [314, 641] on textarea "hi" at bounding box center [287, 649] width 449 height 28
type textarea "a"
type textarea "x"
type textarea "ai"
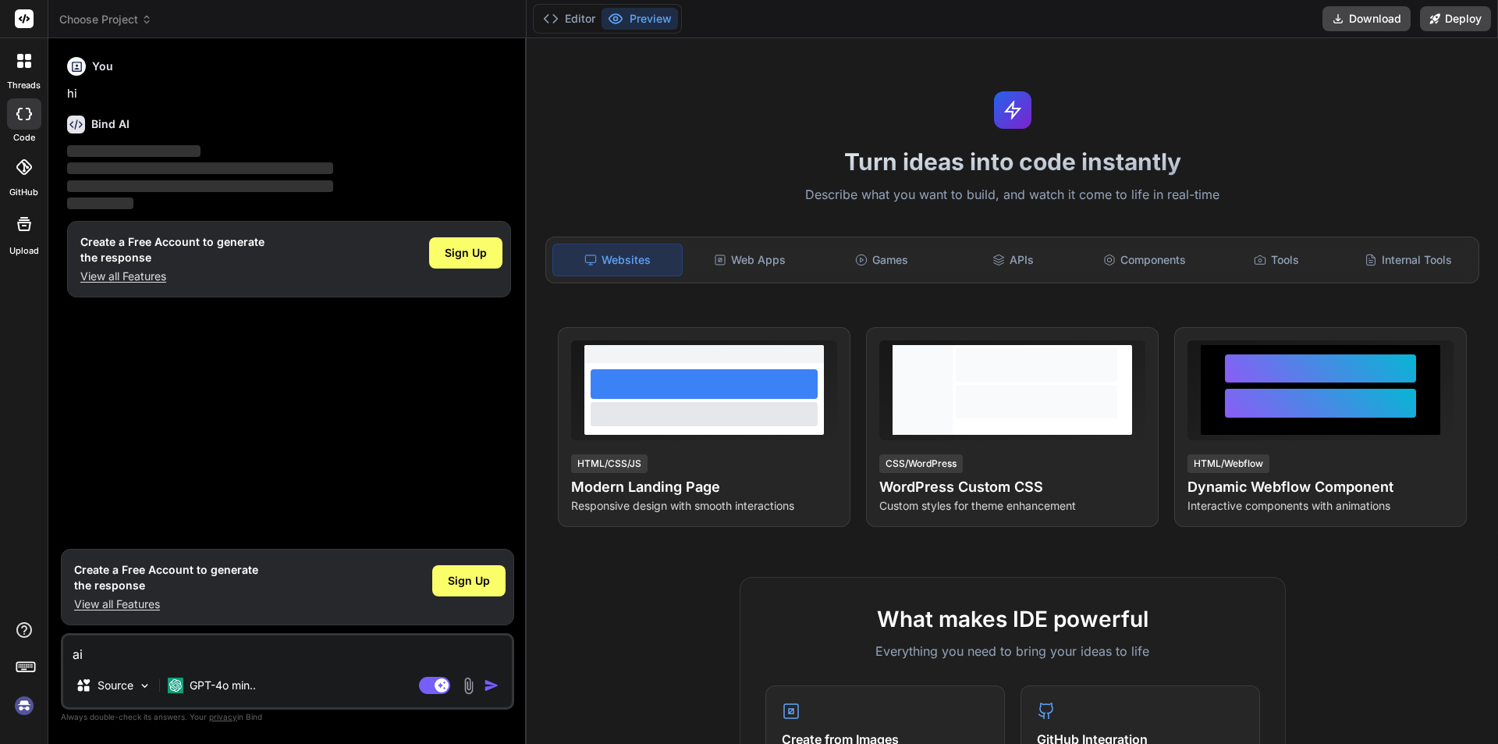
type textarea "x"
type textarea "aii"
type textarea "x"
type textarea "ai"
type textarea "x"
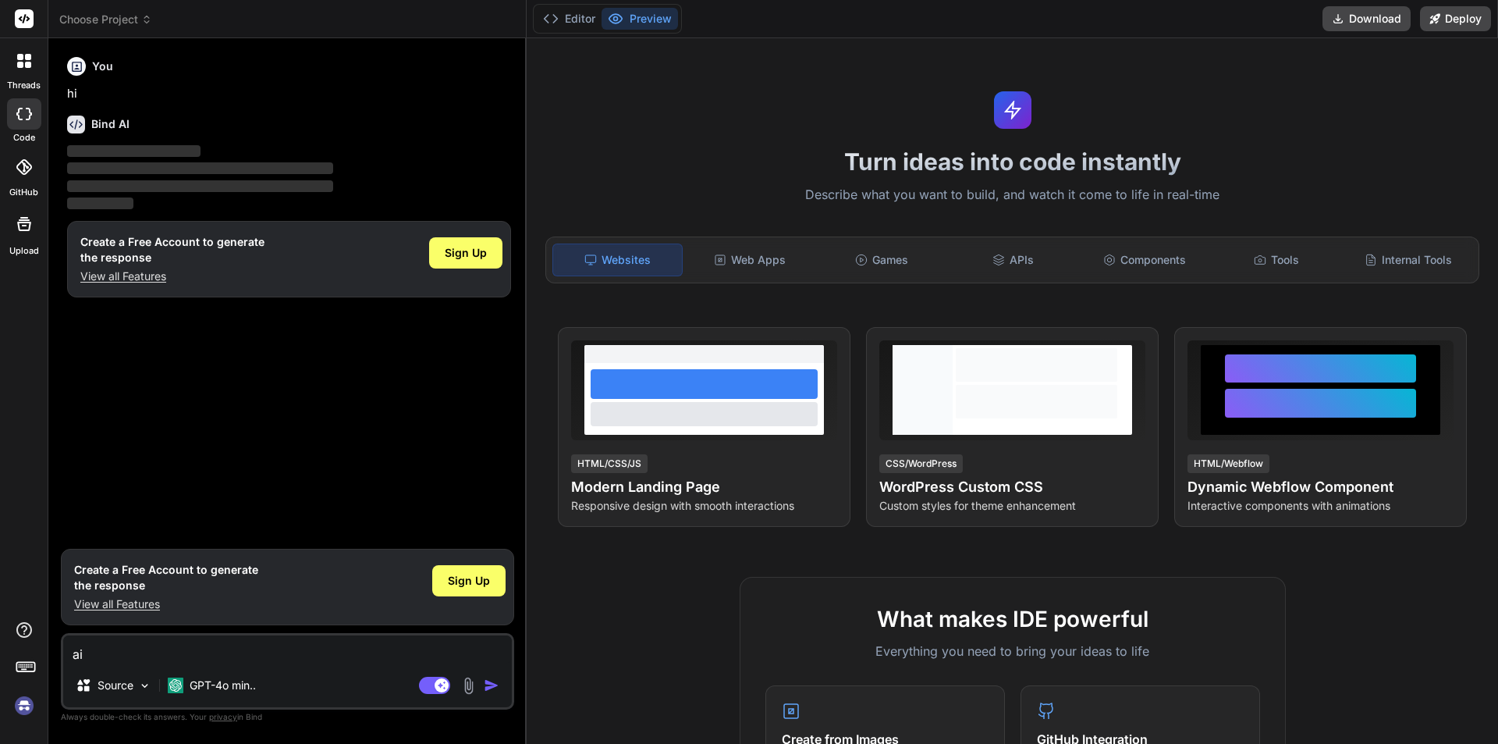
type textarea "a"
type textarea "x"
type textarea "w"
type textarea "x"
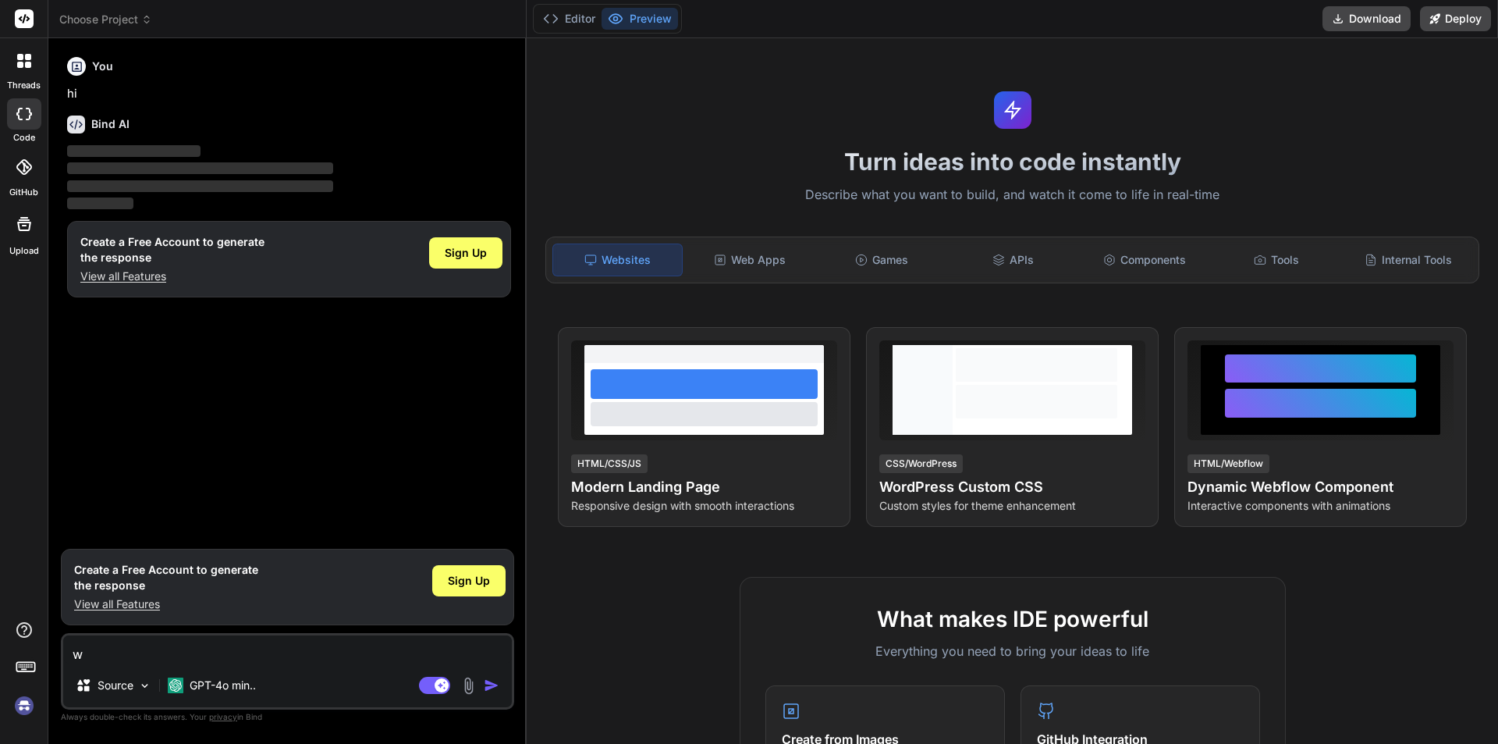
type textarea "wh"
type textarea "x"
type textarea "wha"
type textarea "x"
type textarea "what"
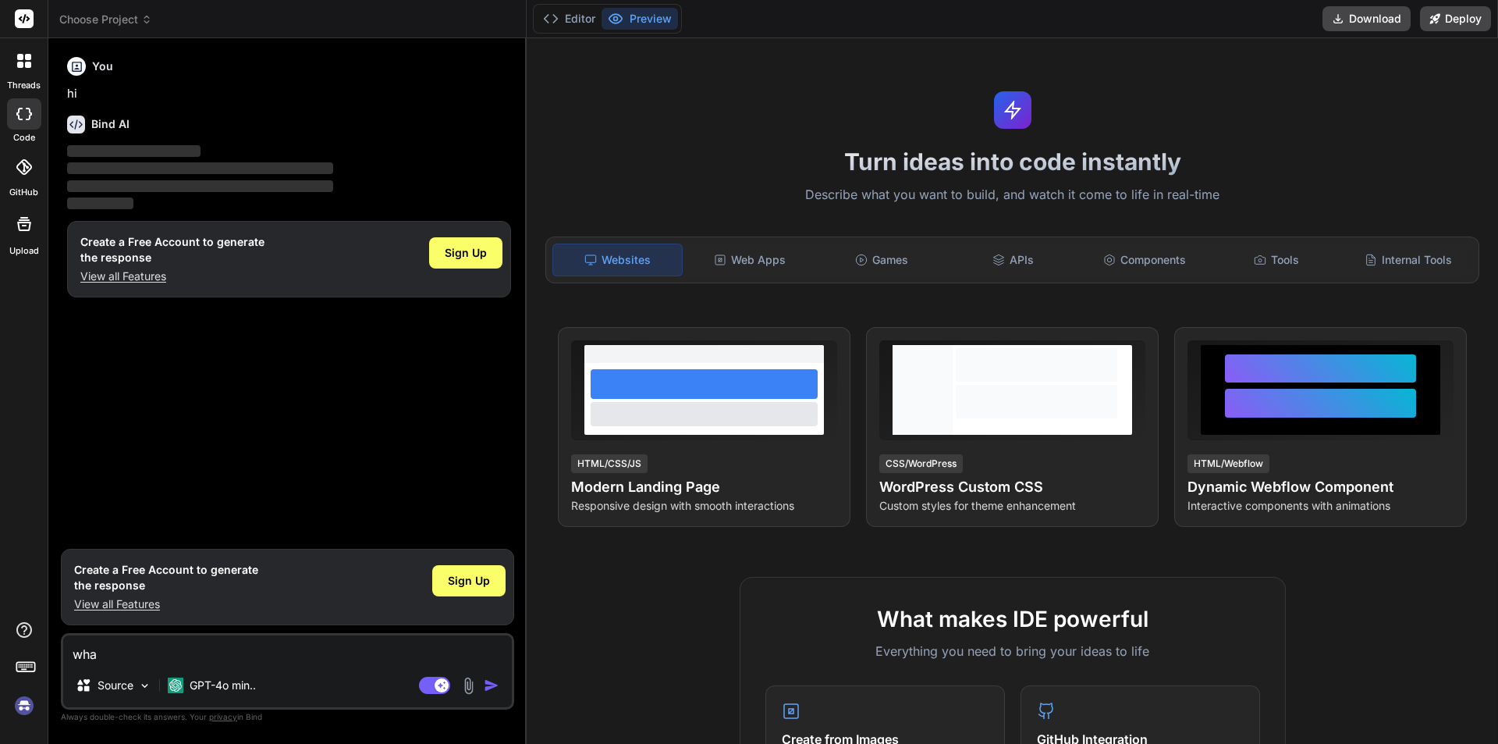
type textarea "x"
type textarea "what"
type textarea "x"
type textarea "what i"
type textarea "x"
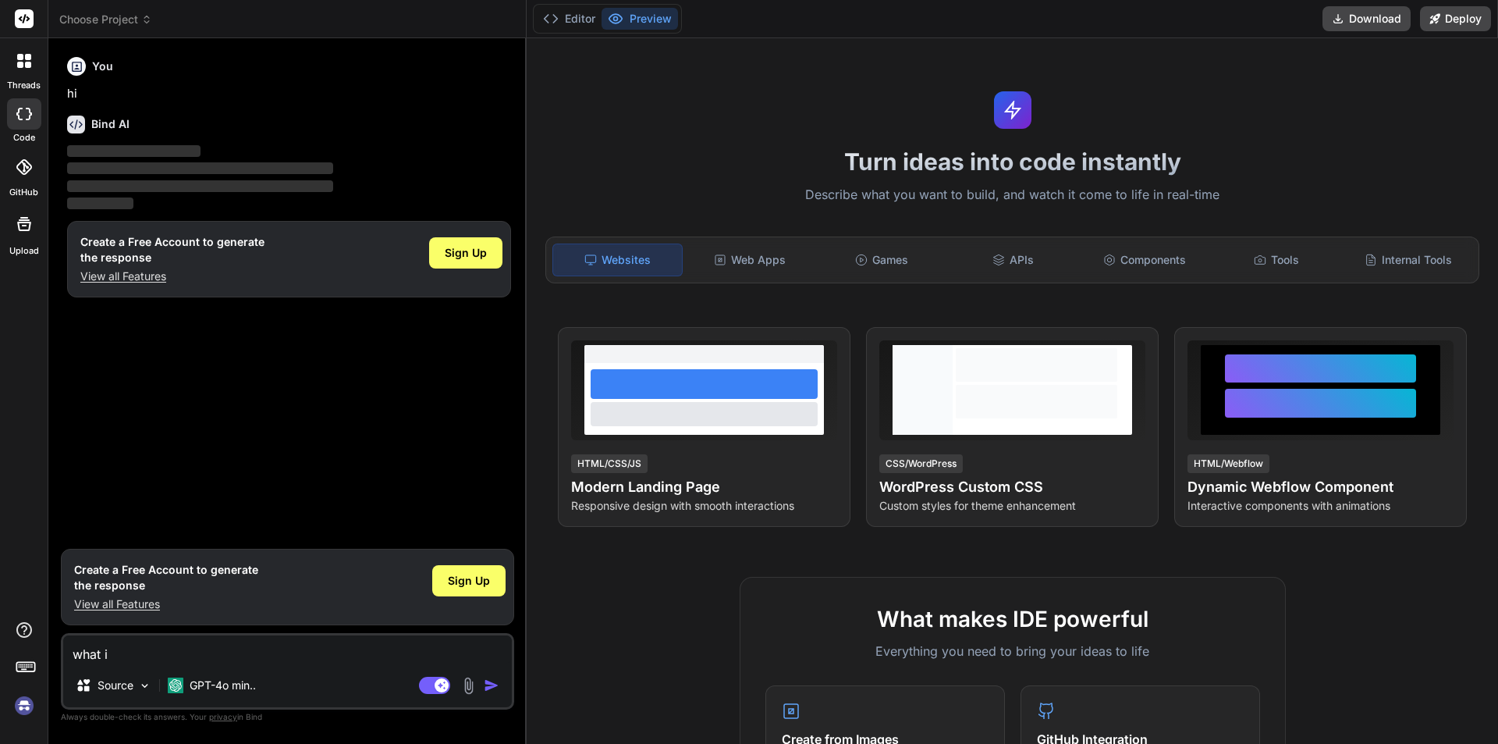
type textarea "what is"
type textarea "x"
type textarea "what is"
type textarea "x"
type textarea "what is a"
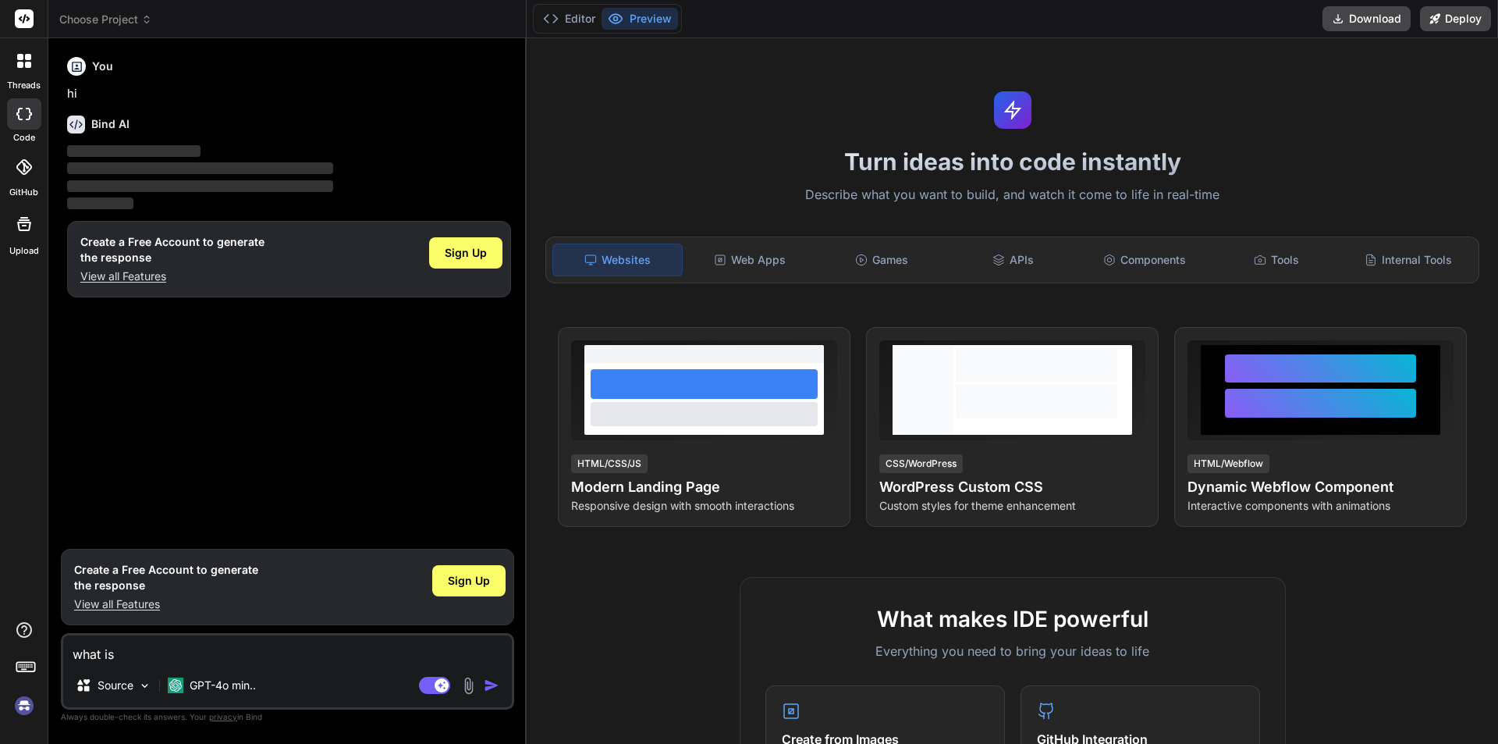
type textarea "x"
type textarea "what is ap"
type textarea "x"
type textarea "what is api"
type textarea "x"
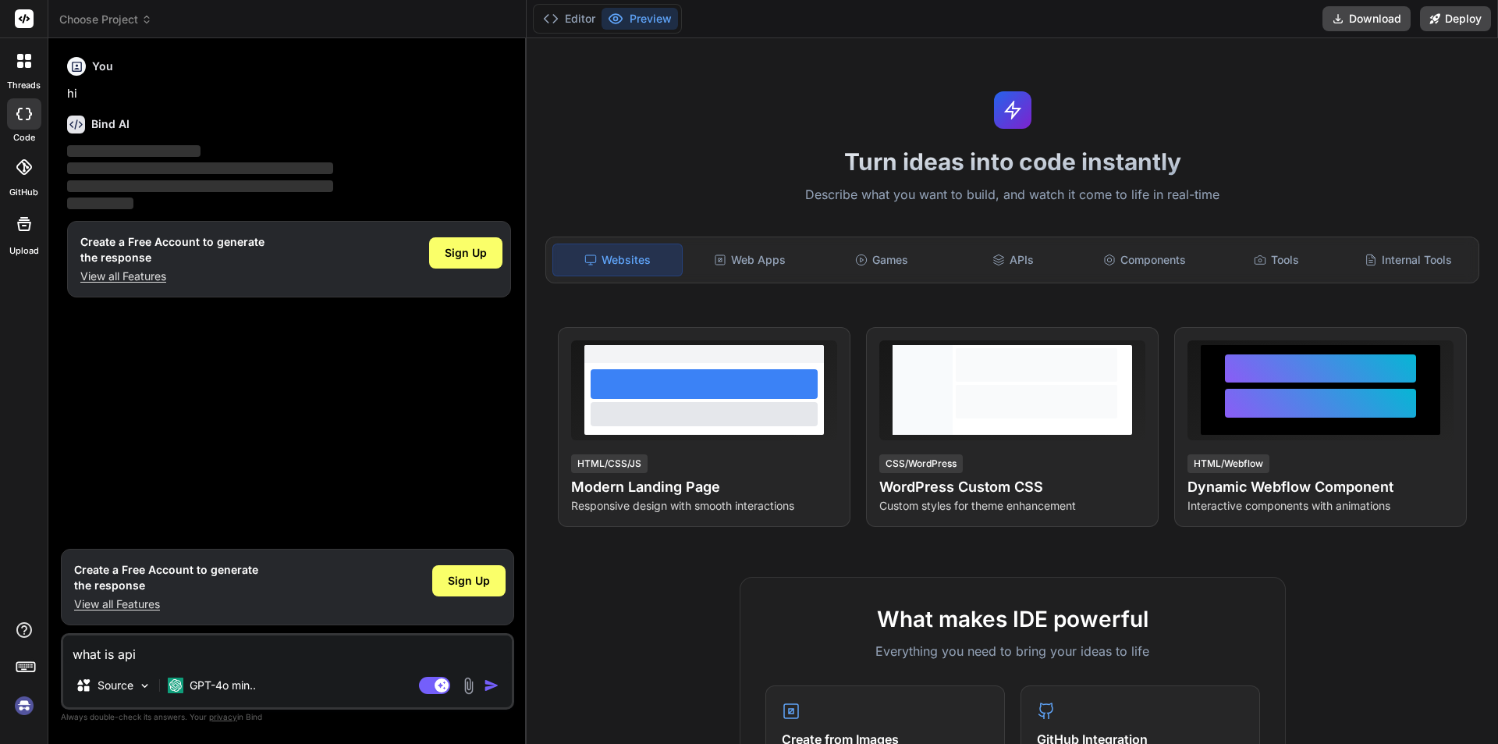
type textarea "what is api"
click at [495, 687] on img "button" at bounding box center [492, 685] width 16 height 16
click at [494, 687] on img "button" at bounding box center [492, 685] width 16 height 16
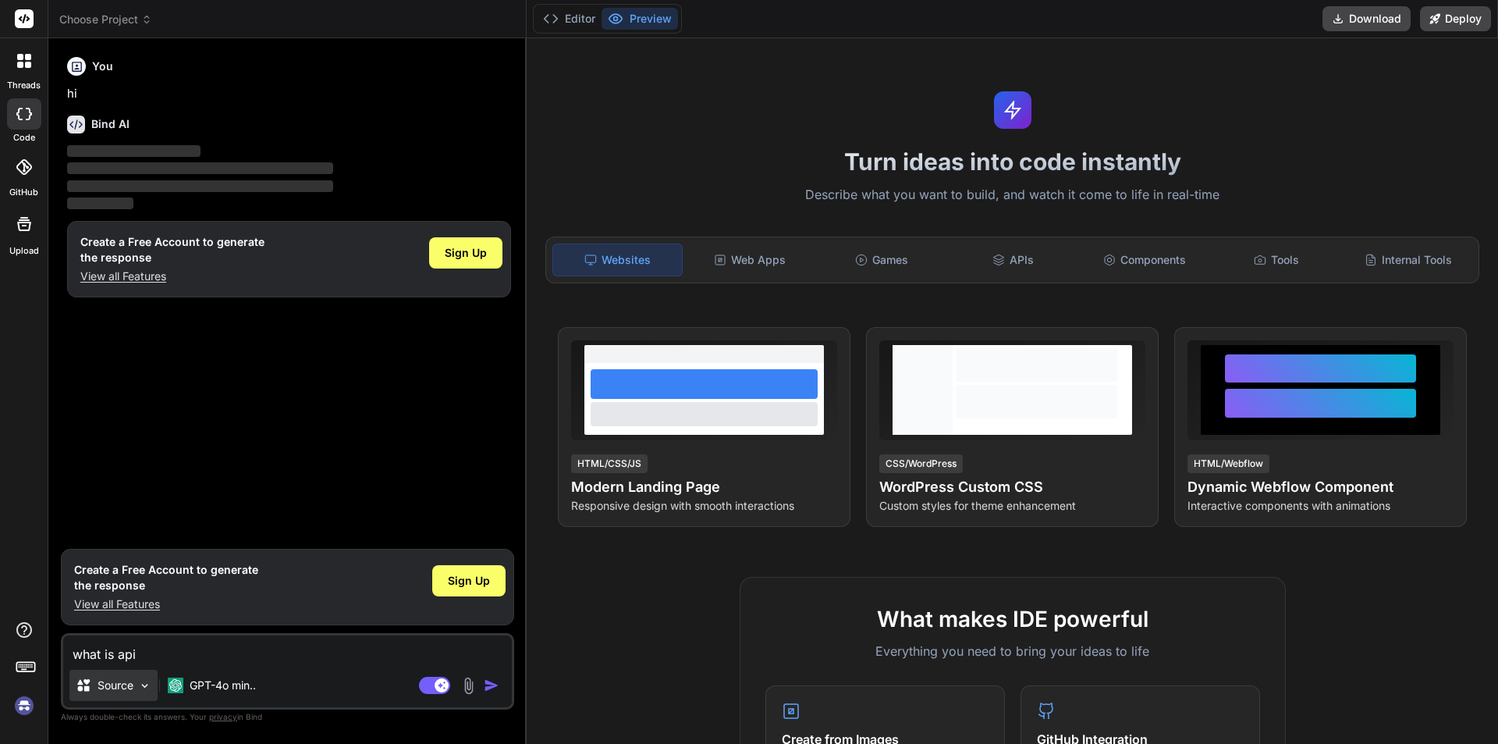
click at [143, 684] on img at bounding box center [144, 685] width 13 height 13
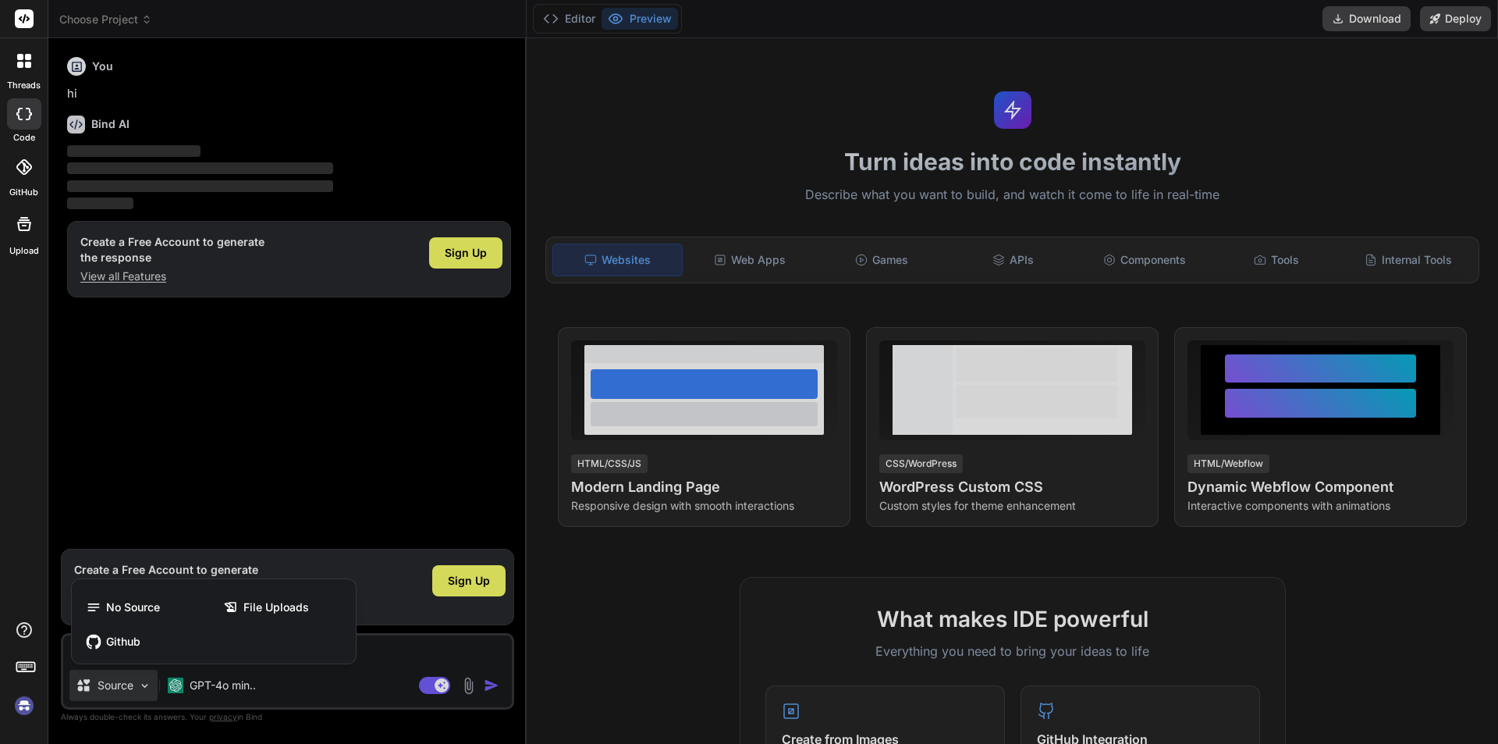
click at [430, 456] on div at bounding box center [749, 372] width 1498 height 744
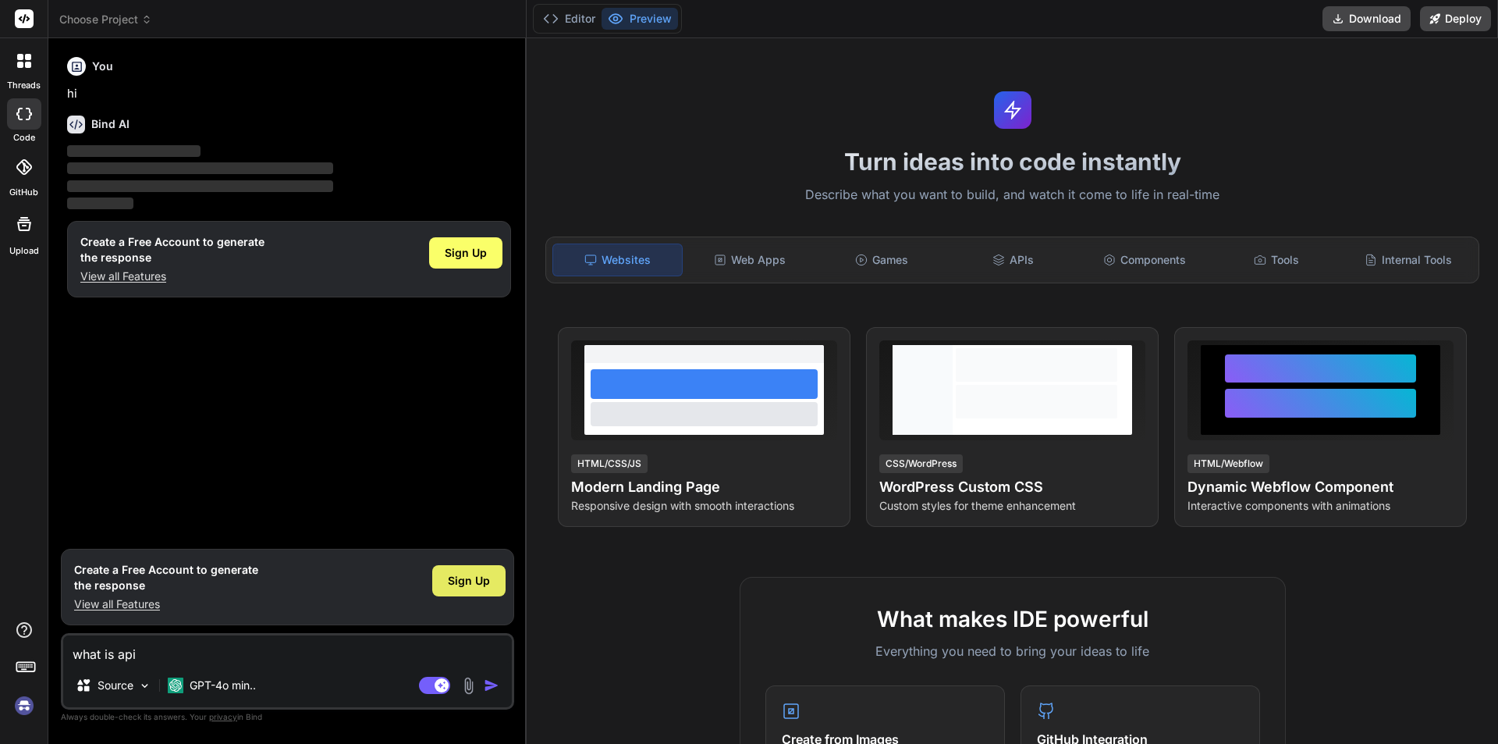
click at [473, 584] on span "Sign Up" at bounding box center [469, 581] width 42 height 16
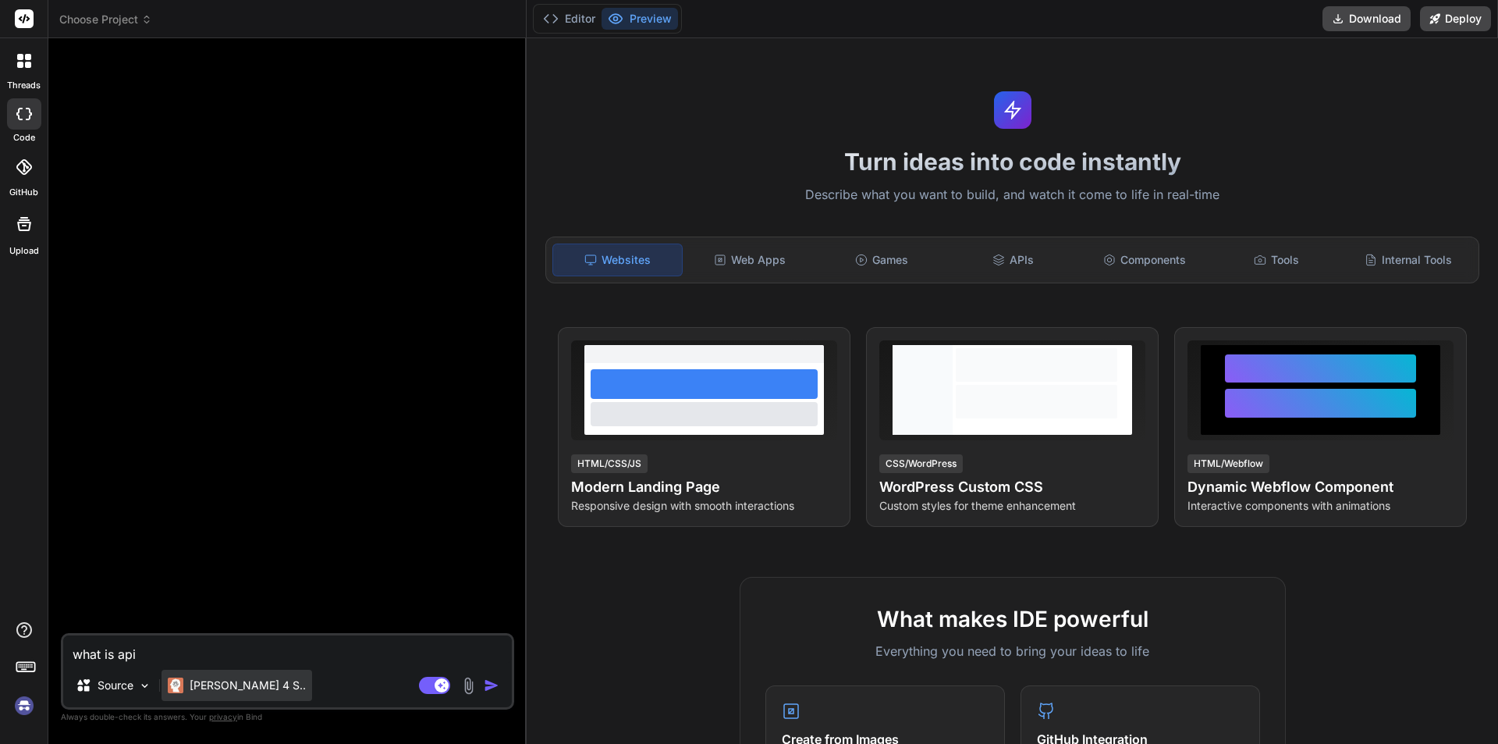
click at [227, 691] on p "Claude 4 S.." at bounding box center [248, 685] width 116 height 16
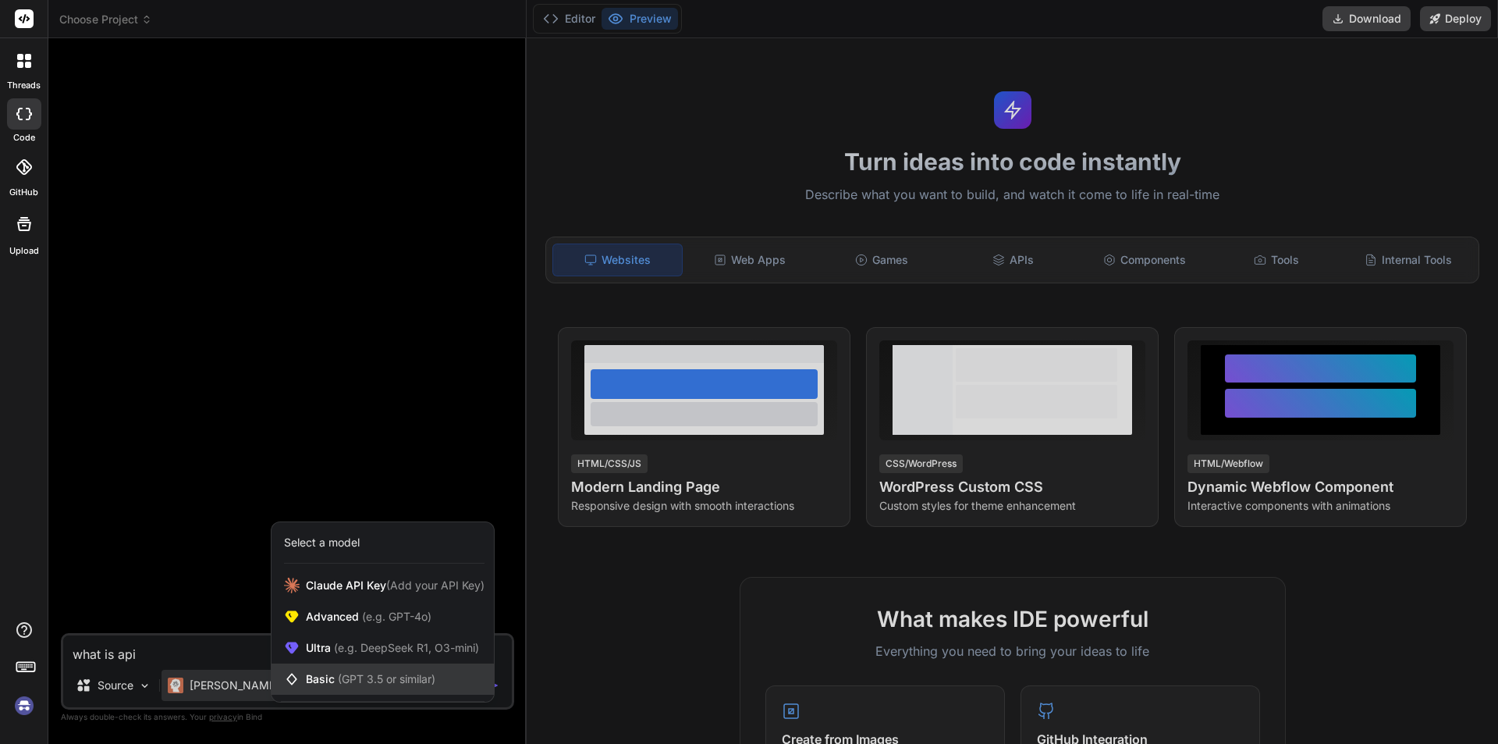
click at [338, 681] on span "(GPT 3.5 or similar)" at bounding box center [387, 678] width 98 height 13
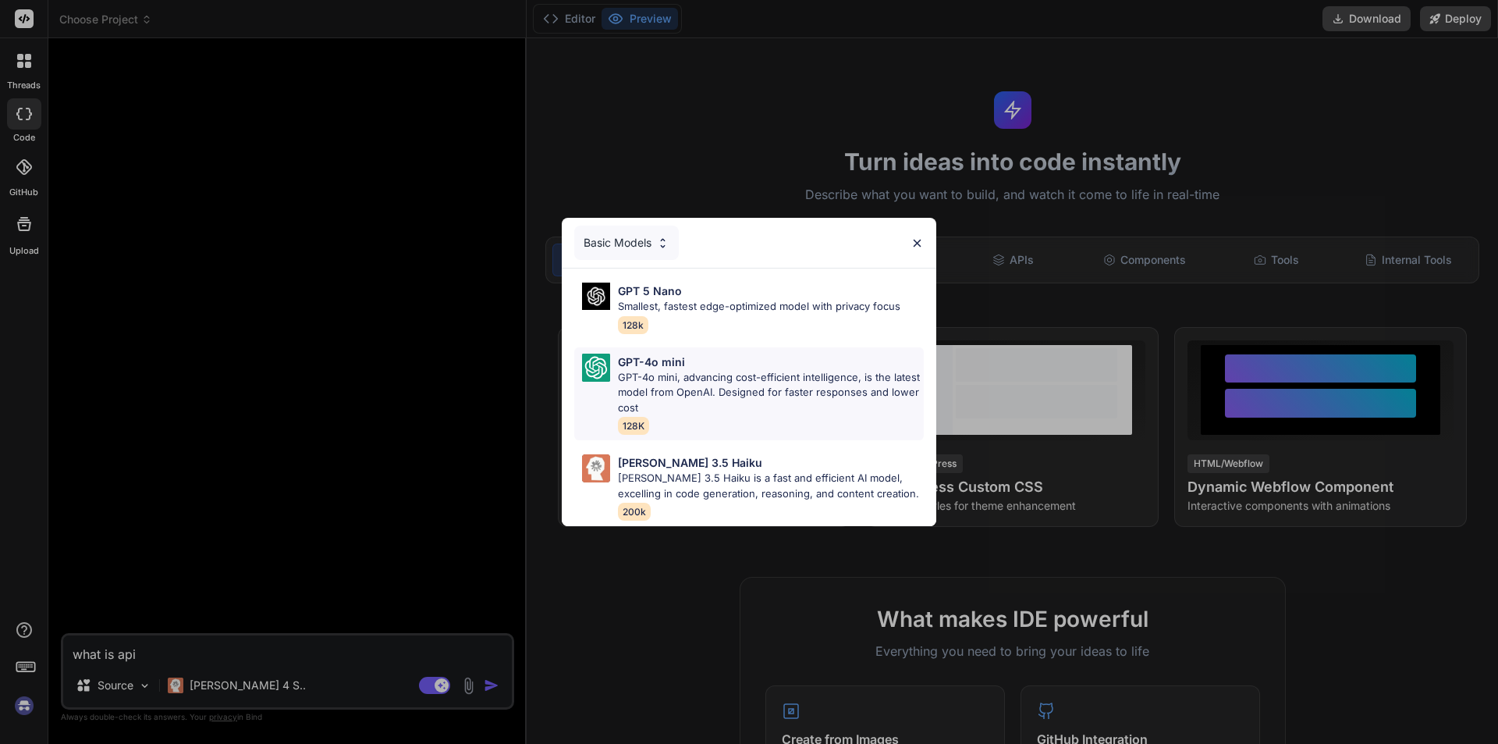
click at [621, 378] on p "GPT-4o mini, advancing cost-efficient intelligence, is the latest model from Op…" at bounding box center [771, 393] width 306 height 46
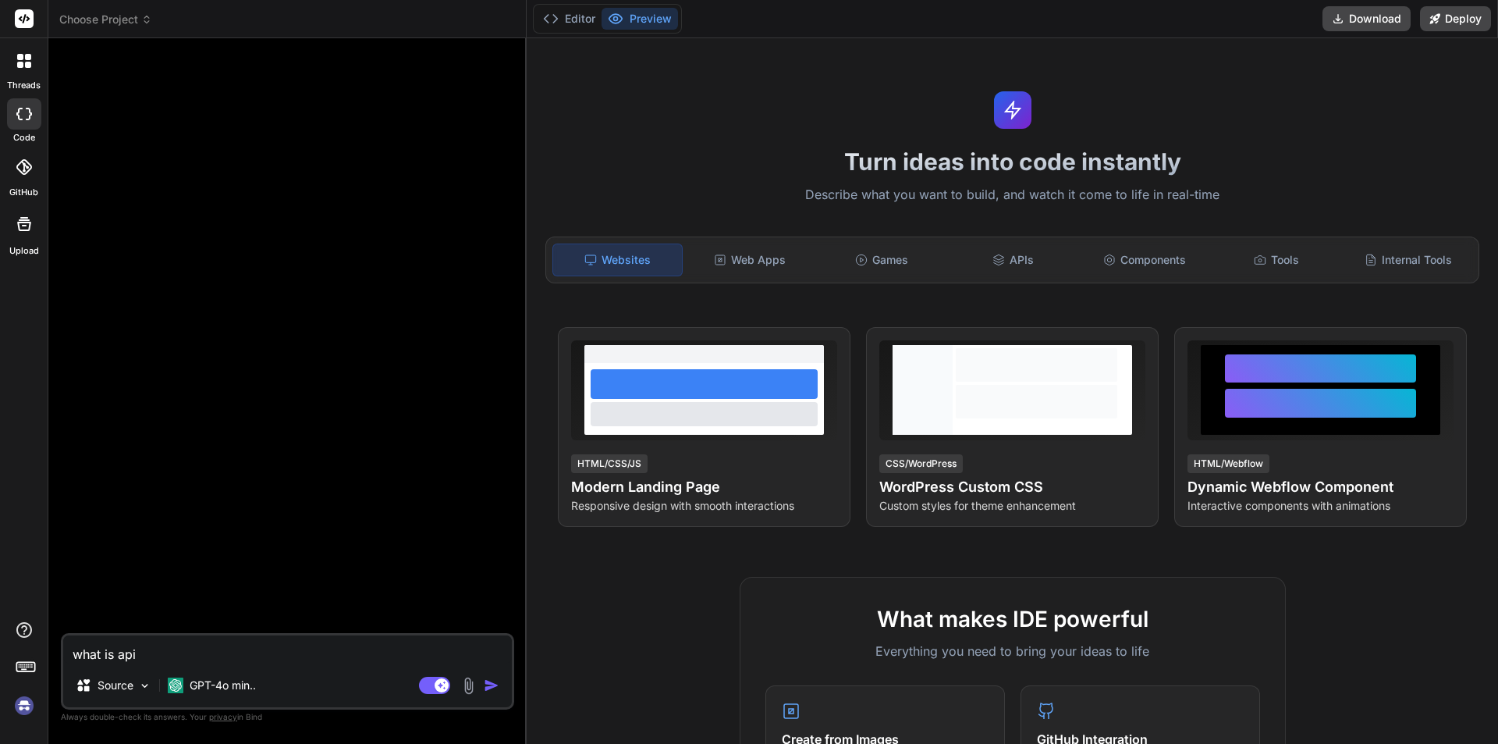
click at [490, 689] on img "button" at bounding box center [492, 685] width 16 height 16
type textarea "x"
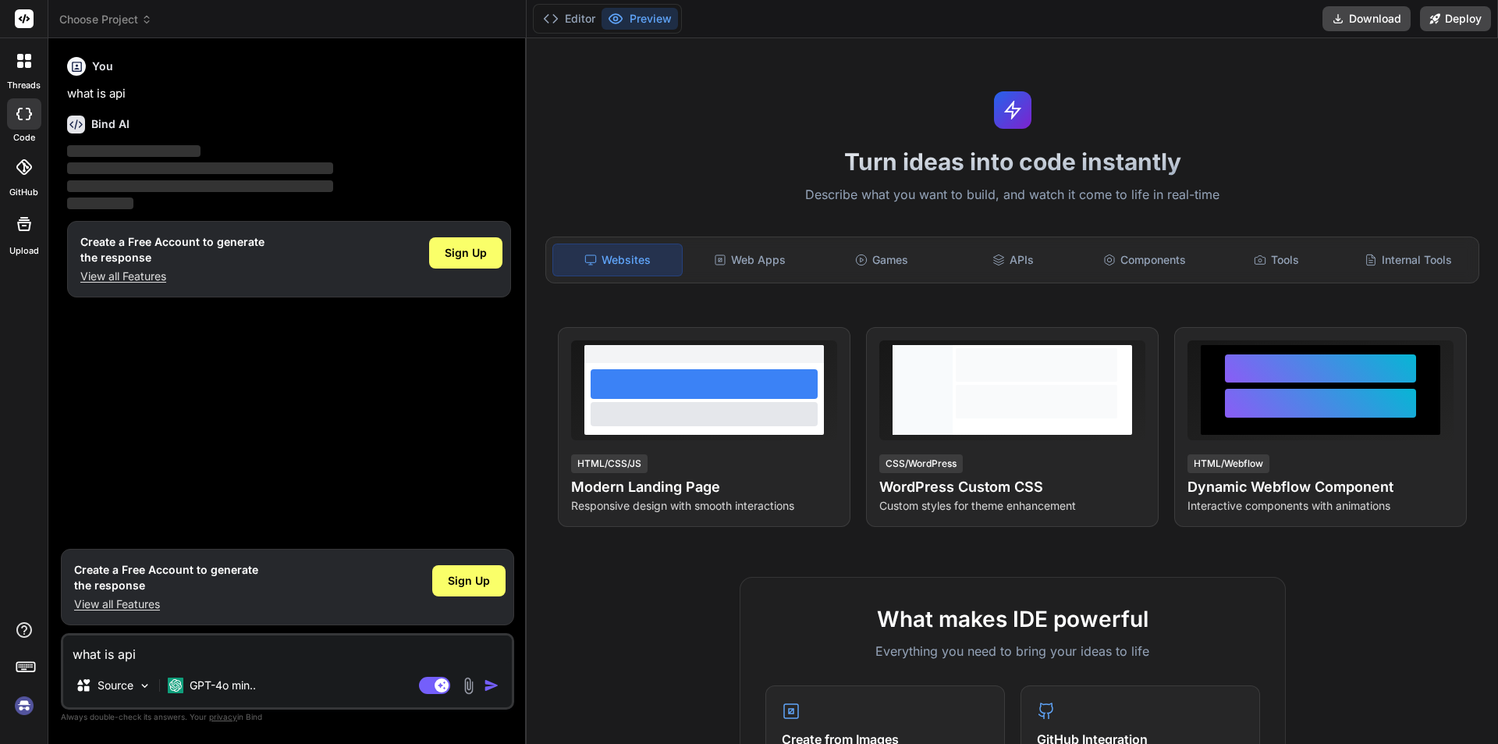
click at [493, 682] on img "button" at bounding box center [492, 685] width 16 height 16
click at [238, 354] on div "You what is api Bind AI ‌ ‌ ‌ ‌ Create a Free Account to generate the response …" at bounding box center [289, 296] width 450 height 490
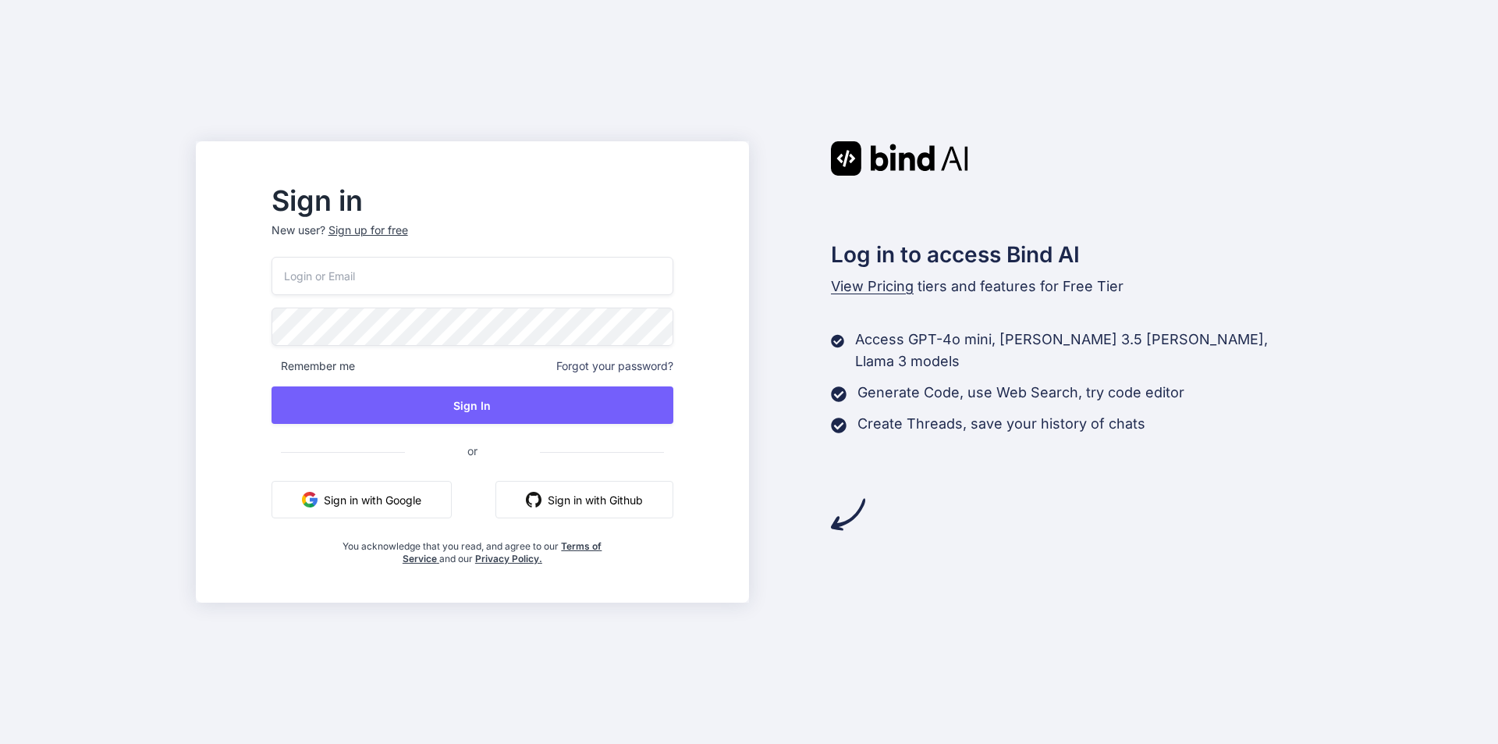
click at [507, 451] on span "or" at bounding box center [472, 450] width 135 height 38
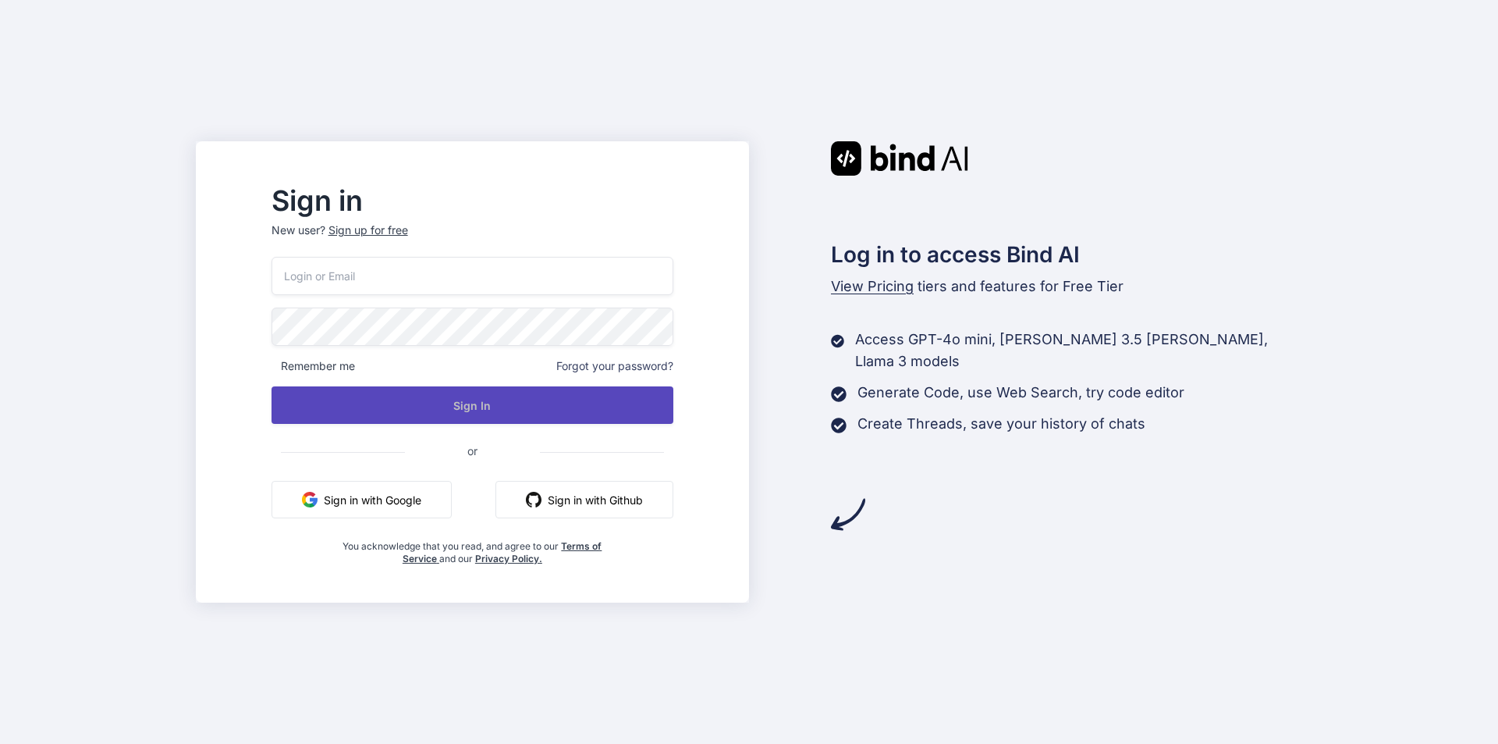
click at [521, 404] on button "Sign In" at bounding box center [473, 404] width 402 height 37
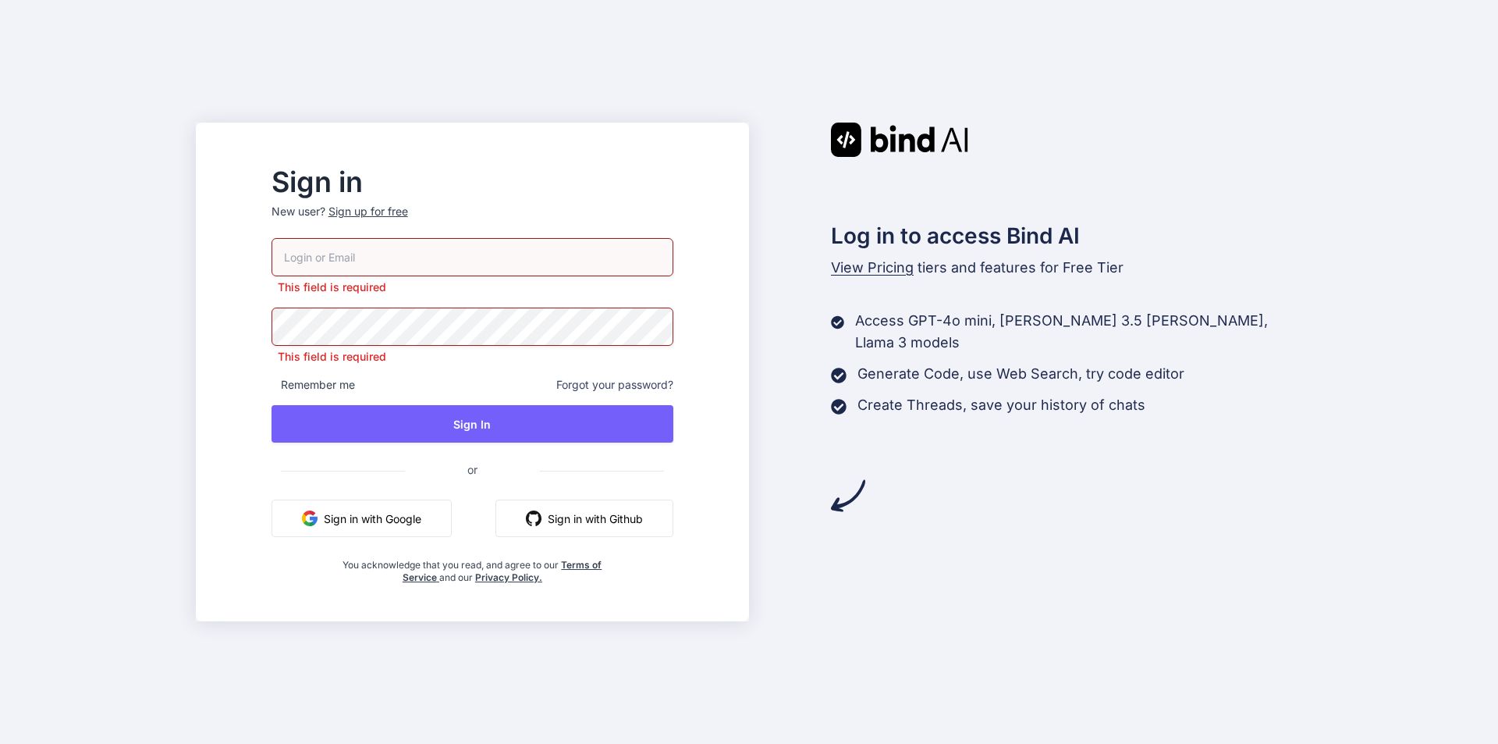
click at [432, 253] on input "email" at bounding box center [473, 257] width 402 height 38
click at [365, 256] on input "email" at bounding box center [473, 257] width 402 height 38
paste input "[EMAIL_ADDRESS][DOMAIN_NAME]"
type input "[EMAIL_ADDRESS][DOMAIN_NAME]"
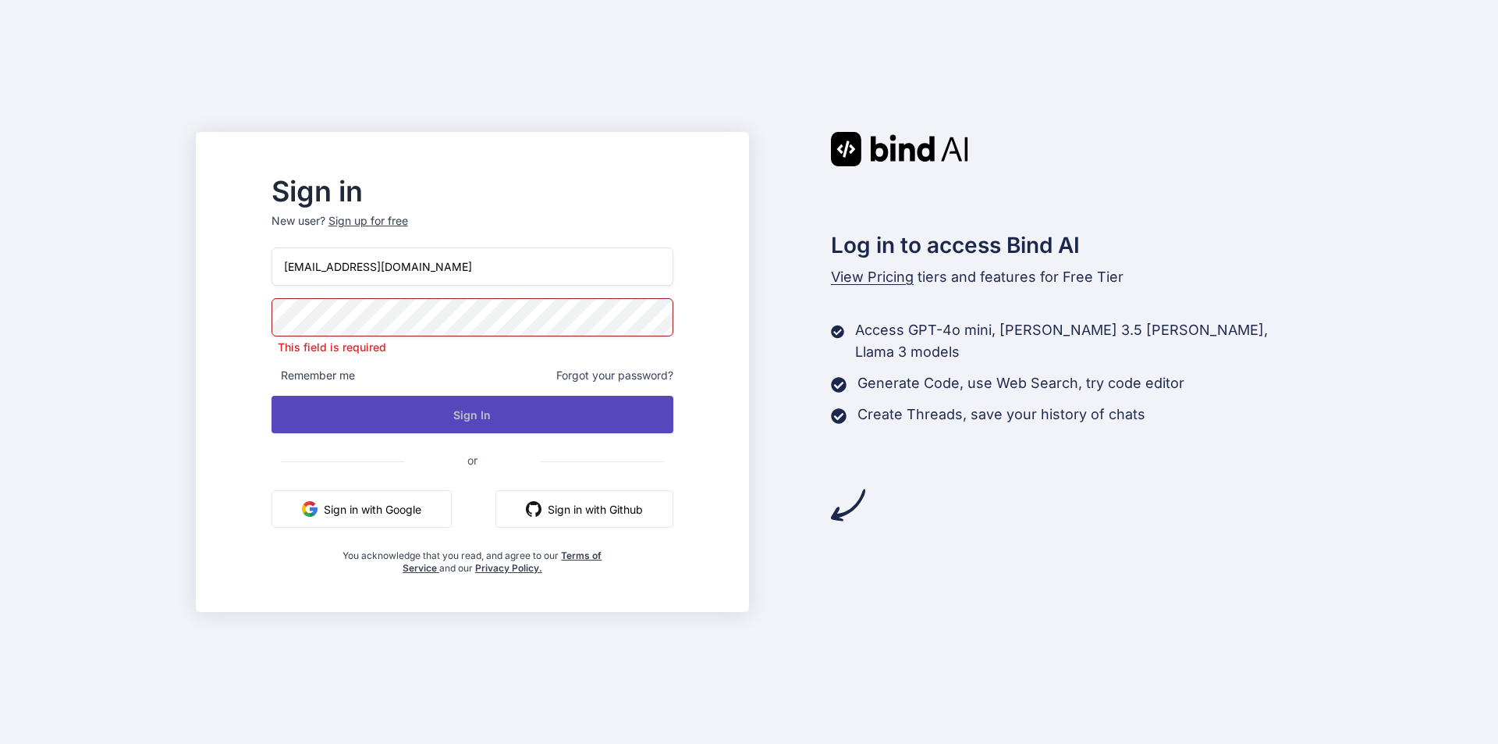
click at [463, 421] on button "Sign In" at bounding box center [473, 414] width 402 height 37
